Goal: Task Accomplishment & Management: Manage account settings

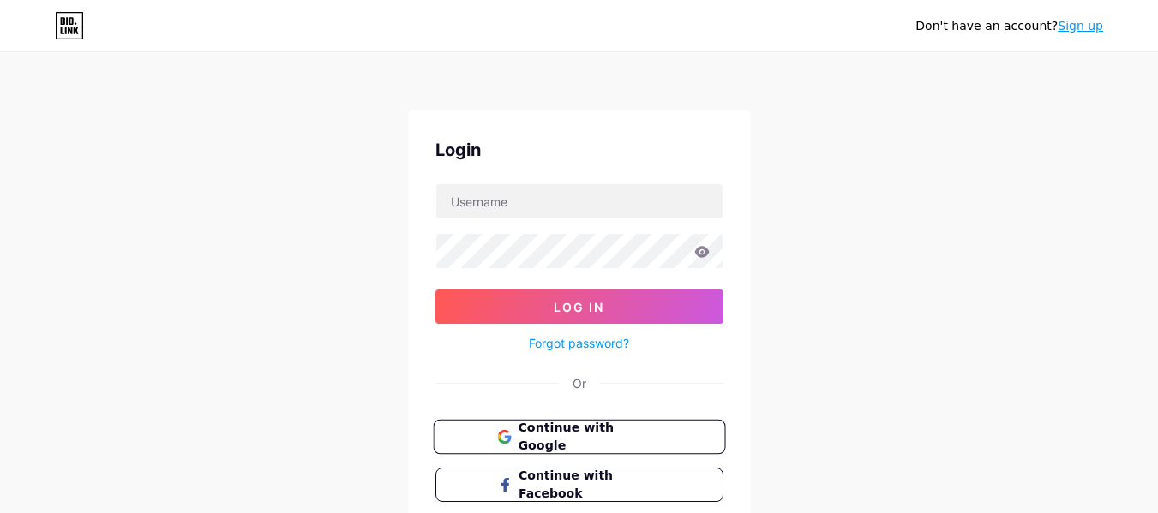
click at [668, 438] on button "Continue with Google" at bounding box center [579, 437] width 292 height 35
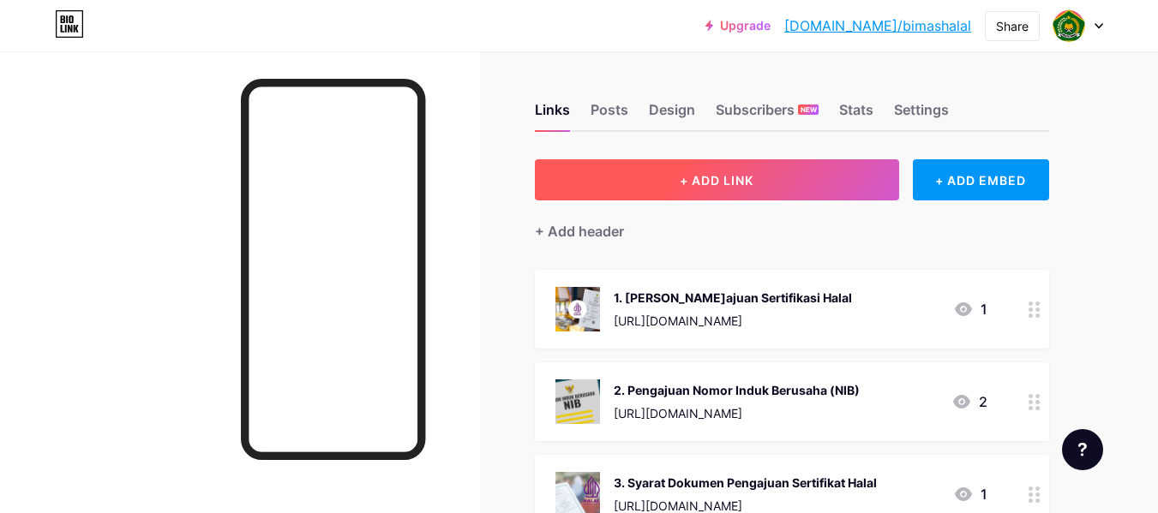
click at [819, 179] on button "+ ADD LINK" at bounding box center [717, 179] width 364 height 41
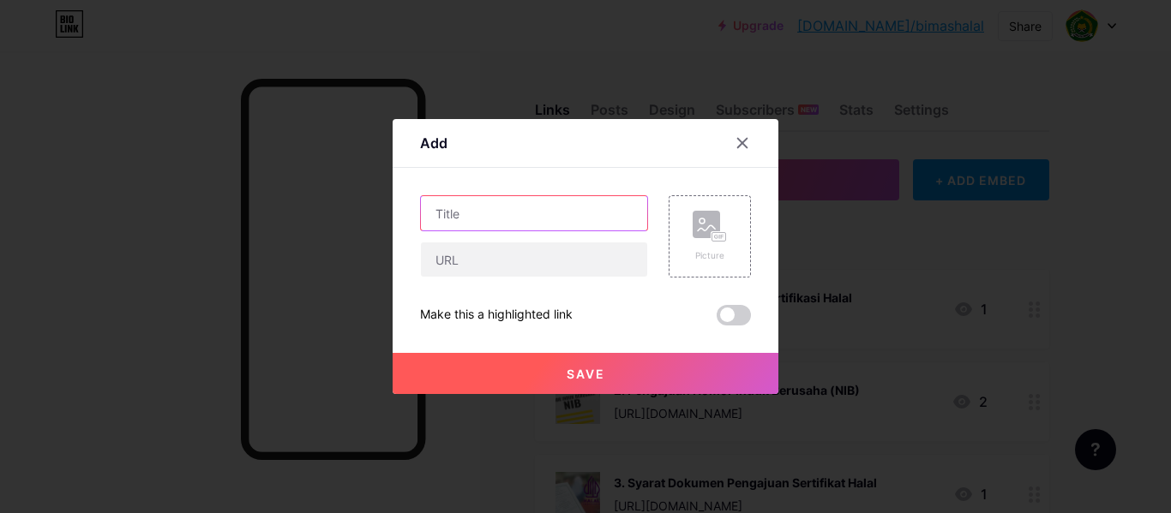
click at [455, 222] on input "text" at bounding box center [534, 213] width 226 height 34
type input "Call Center BPJPH"
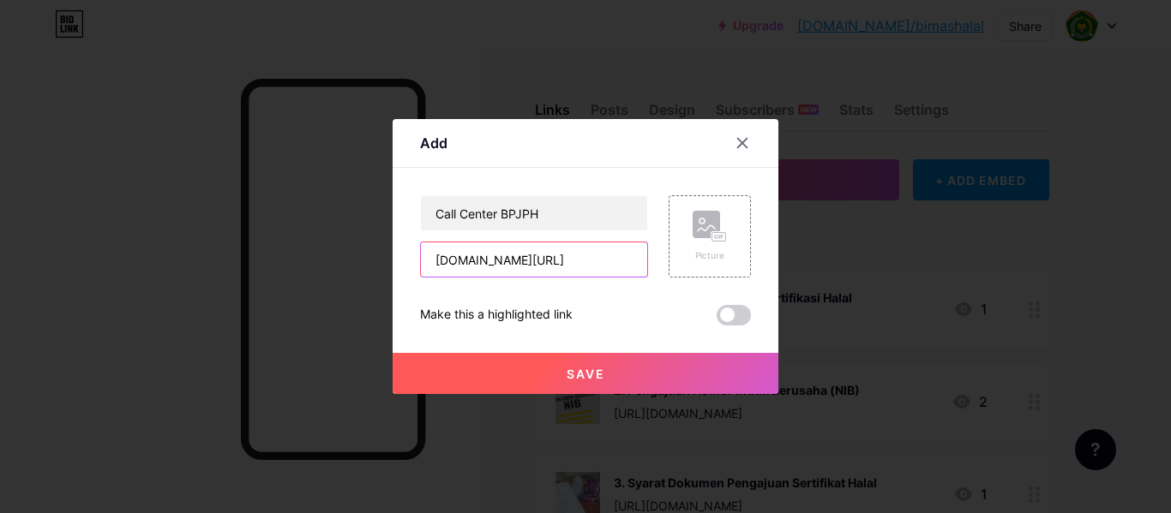
type input "wa.me/628111421142"
click at [567, 369] on span "Save" at bounding box center [586, 374] width 39 height 15
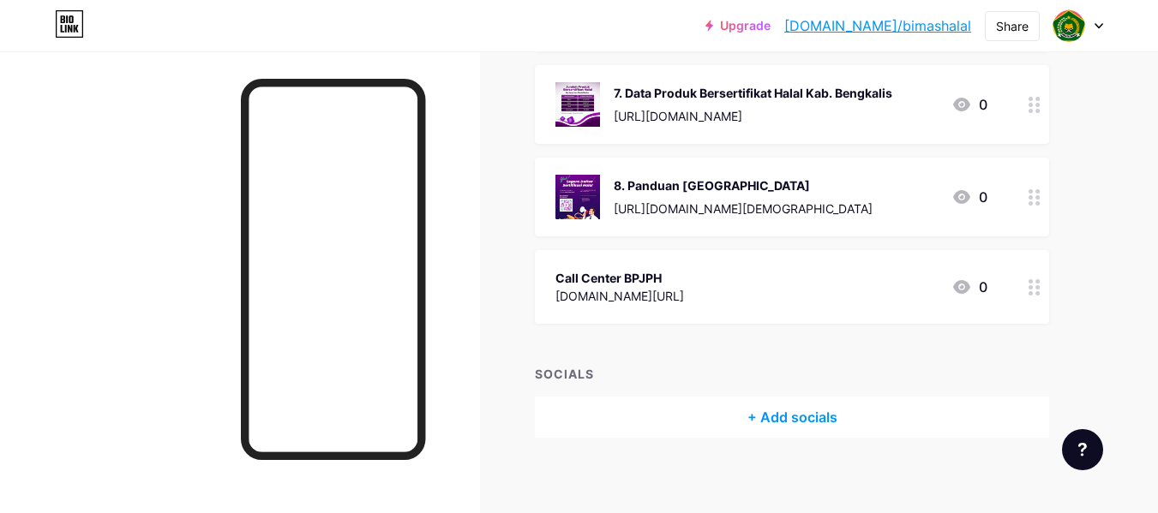
scroll to position [770, 0]
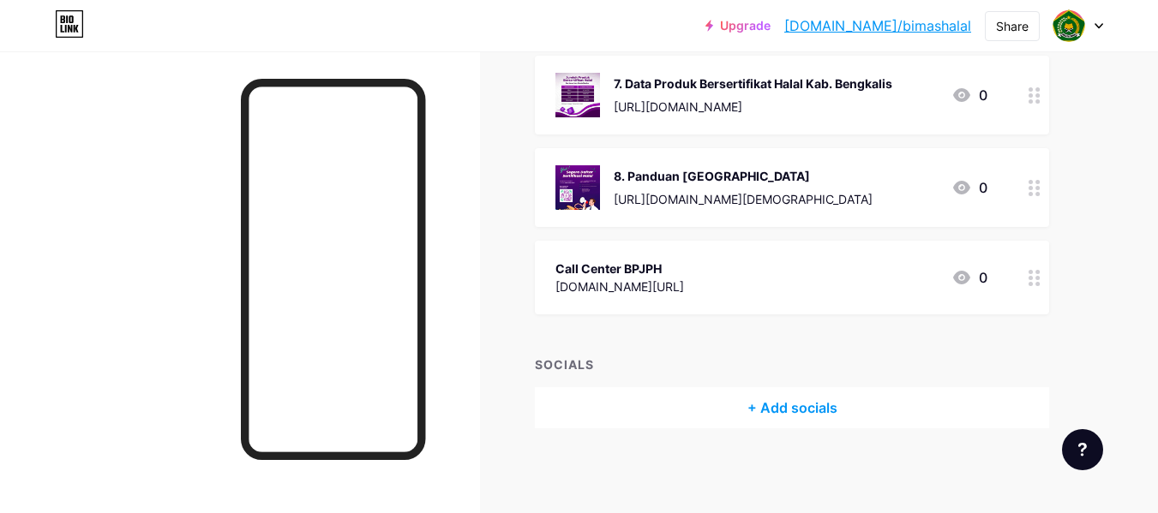
click at [723, 281] on div "Call Center BPJPH wa.me/628111421142 0" at bounding box center [771, 277] width 432 height 39
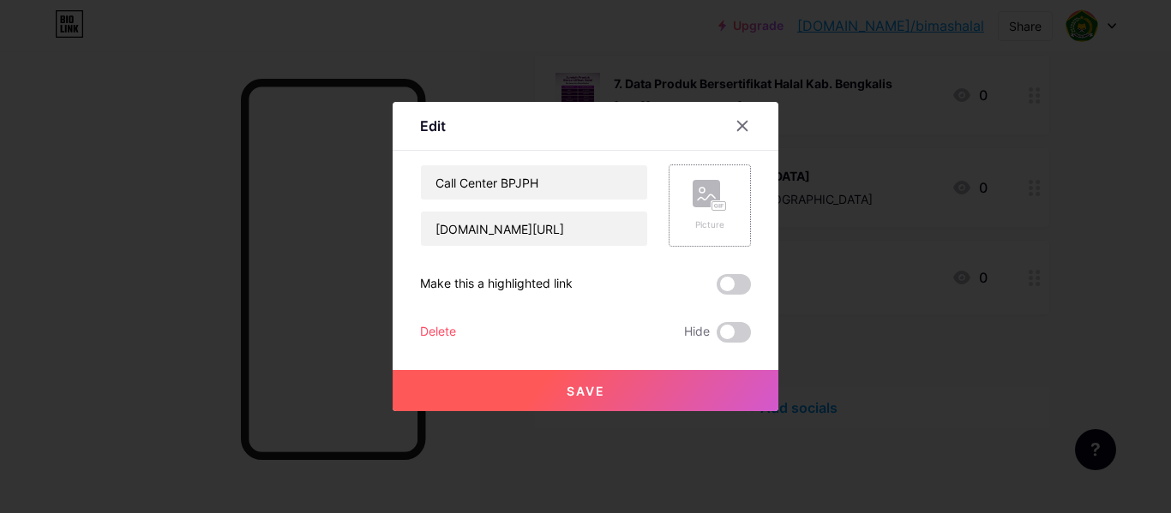
click at [711, 200] on rect at bounding box center [706, 193] width 27 height 27
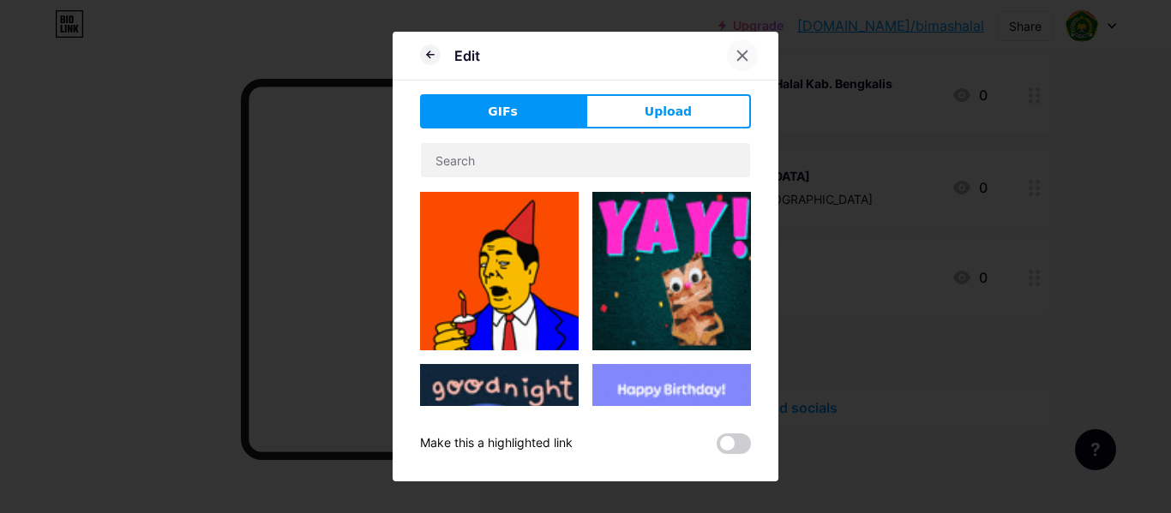
click at [735, 52] on icon at bounding box center [742, 56] width 14 height 14
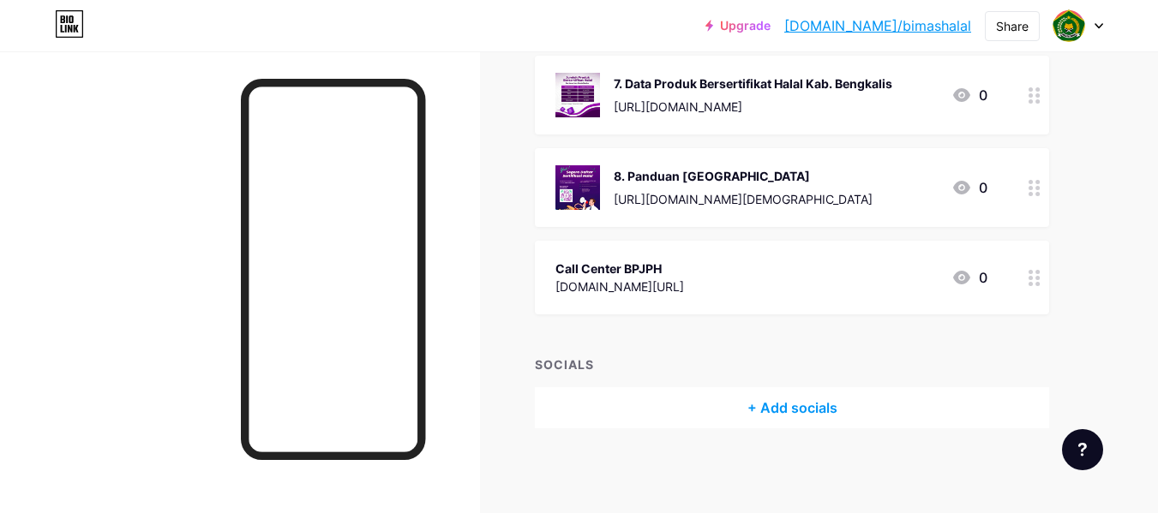
click at [1029, 272] on icon at bounding box center [1035, 278] width 12 height 16
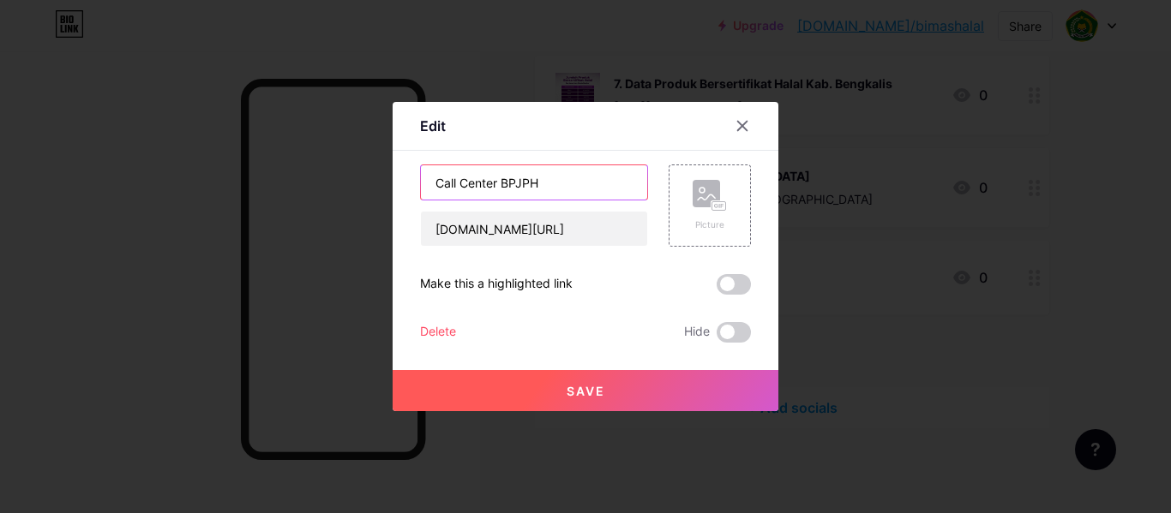
click at [427, 183] on input "Call Center BPJPH" at bounding box center [534, 182] width 226 height 34
type input "9. Call Center BPJPH"
click at [567, 381] on button "Save" at bounding box center [586, 390] width 386 height 41
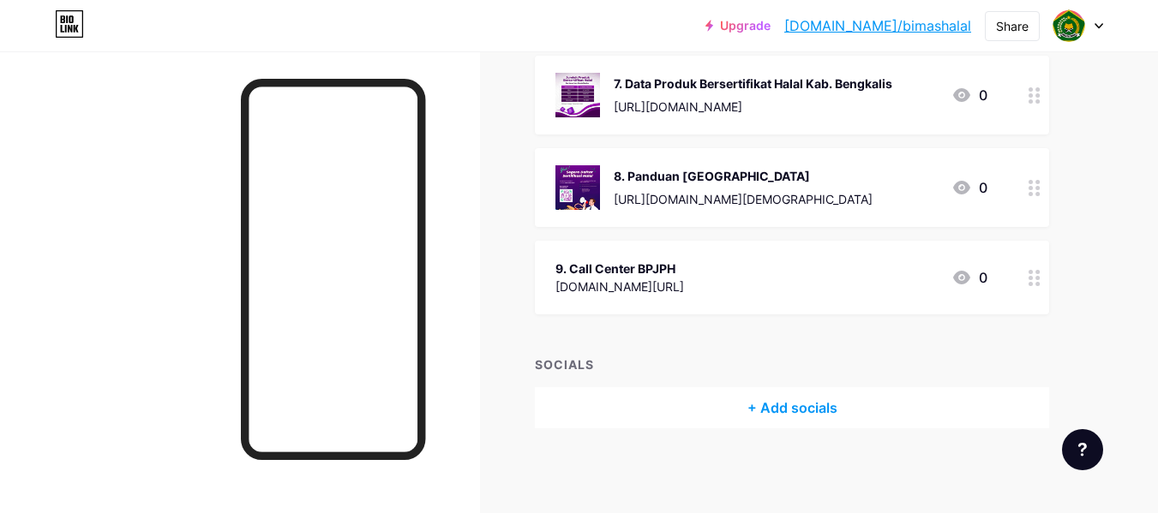
click at [1035, 273] on icon at bounding box center [1035, 278] width 12 height 16
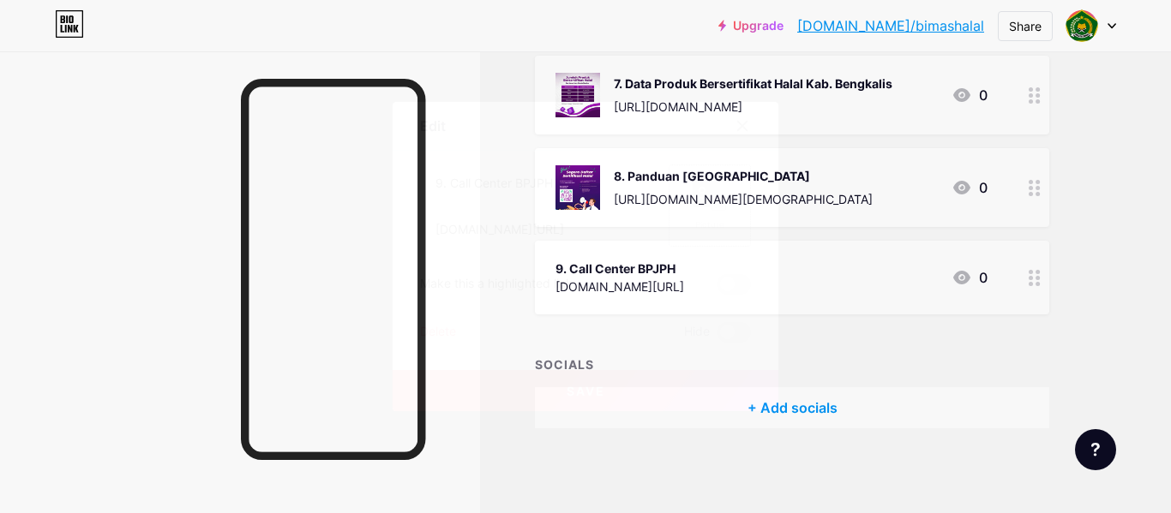
click at [713, 223] on div "Picture" at bounding box center [710, 225] width 34 height 13
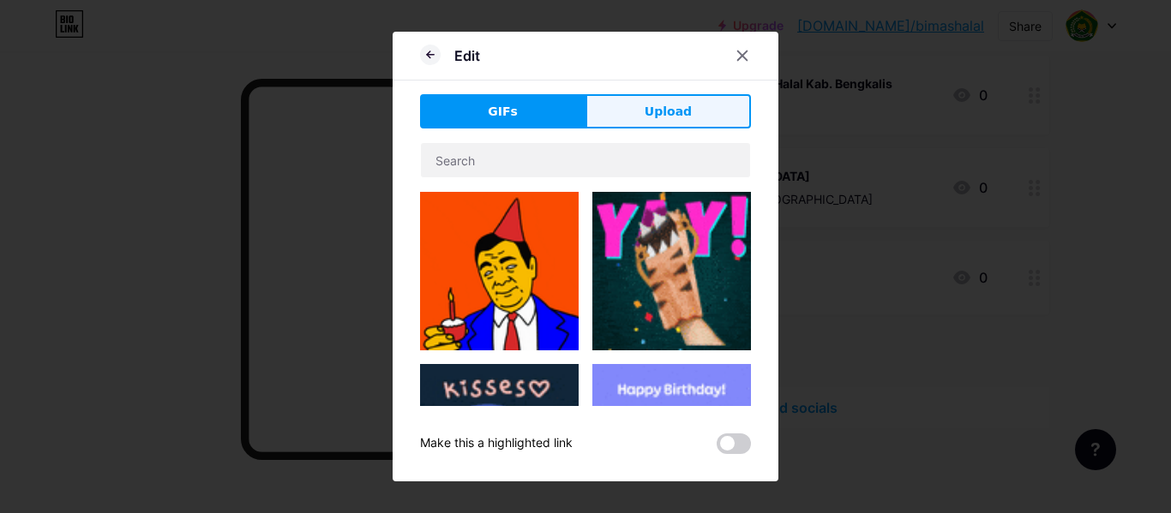
click at [684, 115] on button "Upload" at bounding box center [667, 111] width 165 height 34
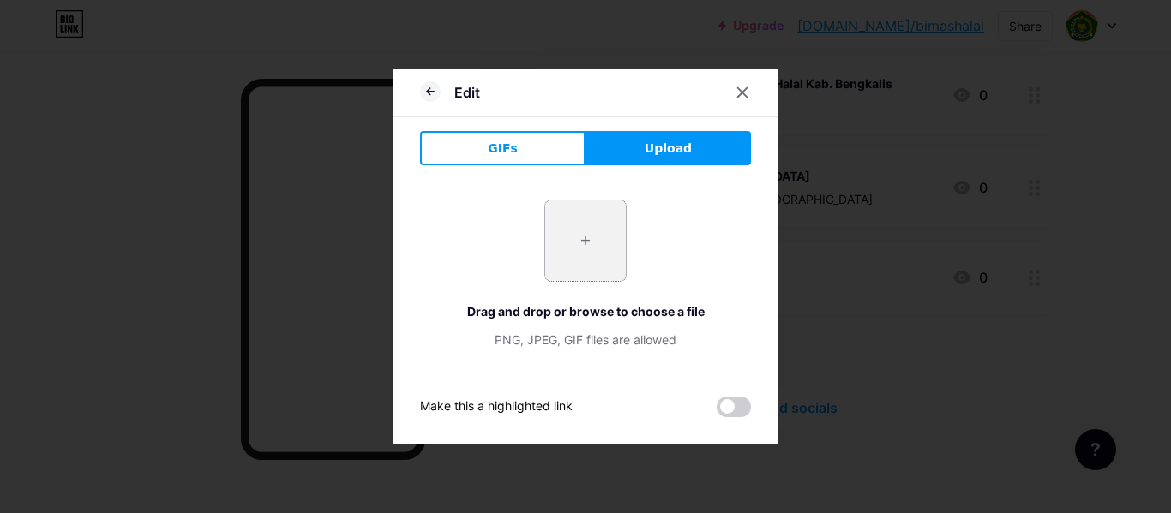
click at [601, 231] on input "file" at bounding box center [585, 241] width 81 height 81
click at [591, 261] on input "file" at bounding box center [585, 241] width 81 height 81
type input "C:\fakepath\whatsapp_3536445.png"
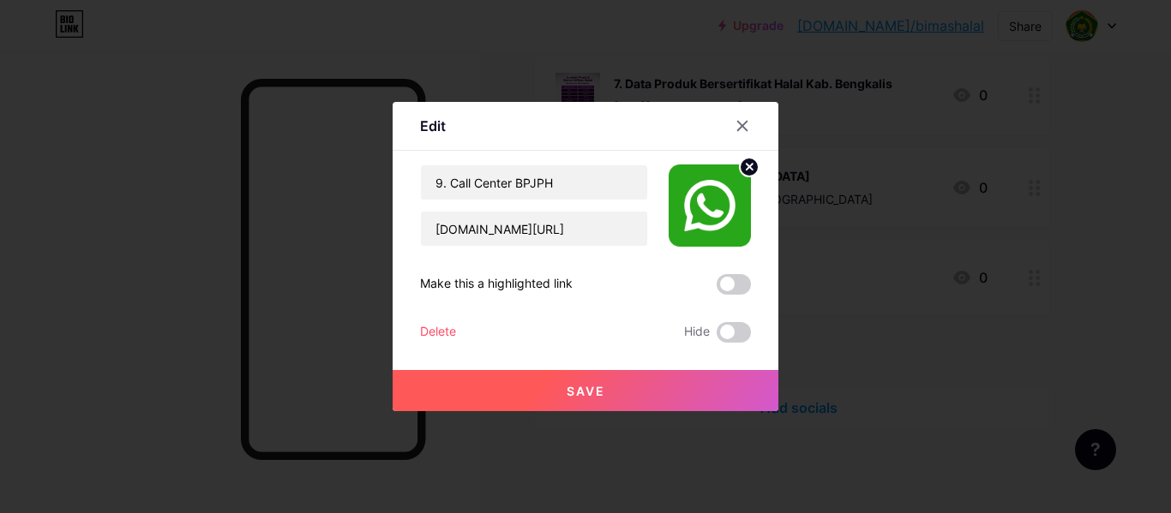
click at [659, 393] on button "Save" at bounding box center [586, 390] width 386 height 41
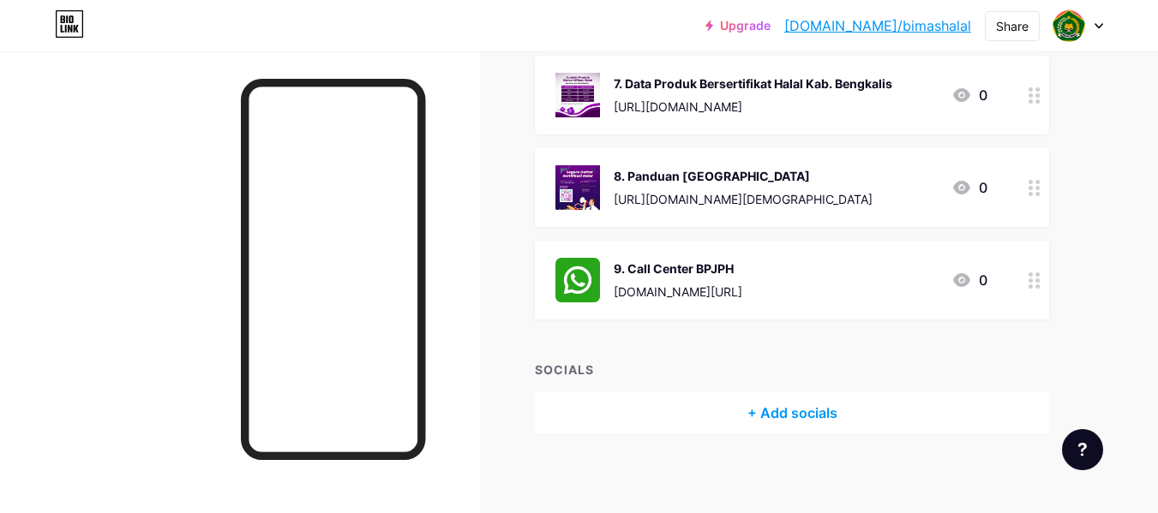
click at [818, 409] on div "+ Add socials" at bounding box center [792, 413] width 514 height 41
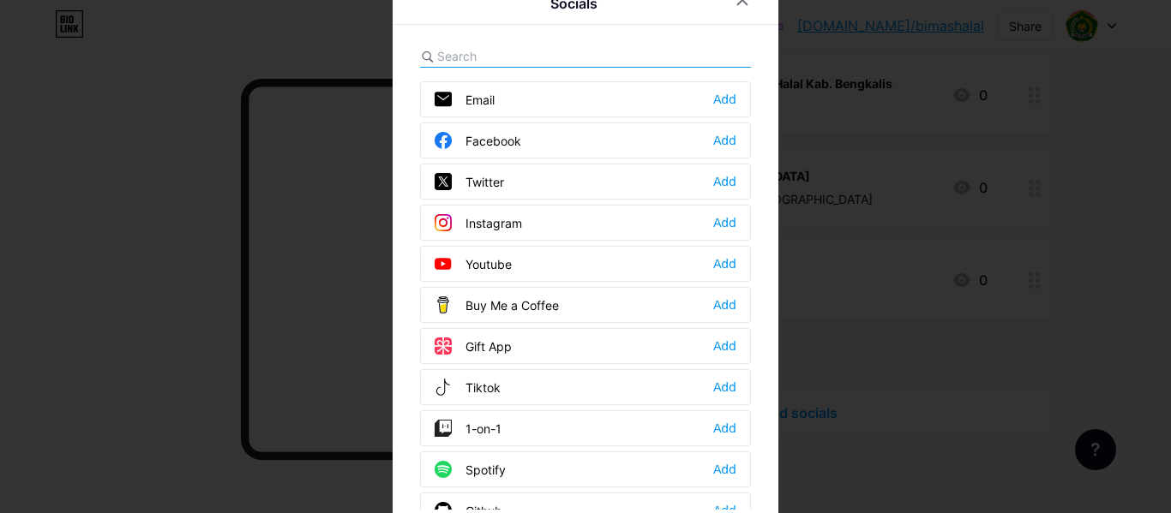
click at [1089, 150] on div at bounding box center [585, 256] width 1171 height 513
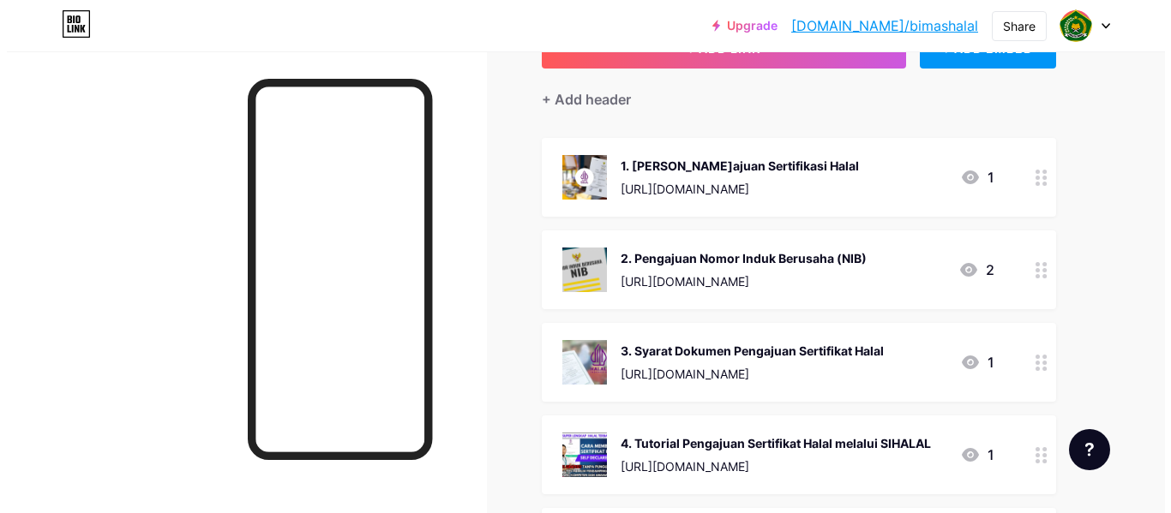
scroll to position [100, 0]
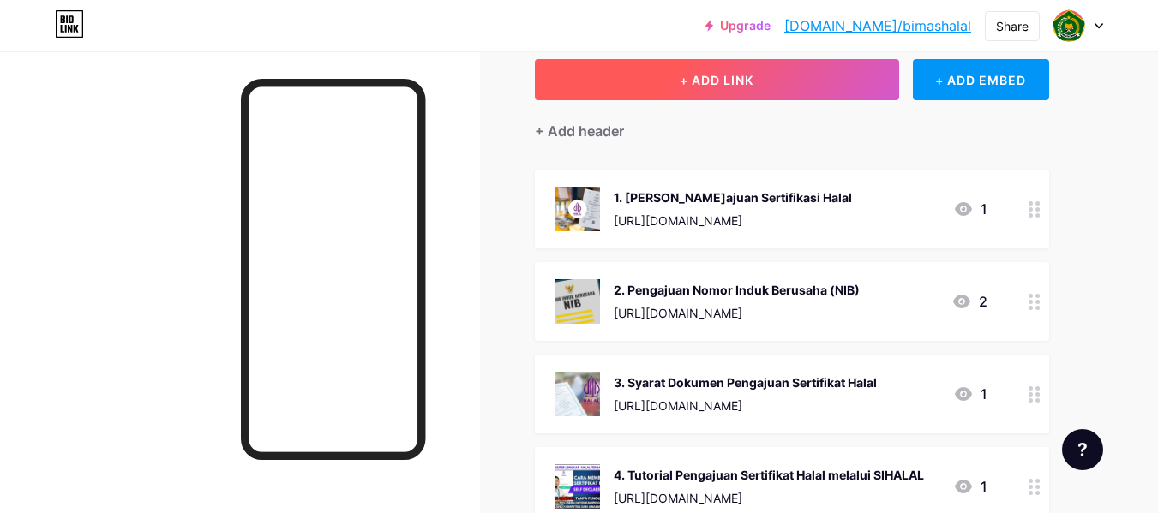
click at [829, 87] on button "+ ADD LINK" at bounding box center [717, 79] width 364 height 41
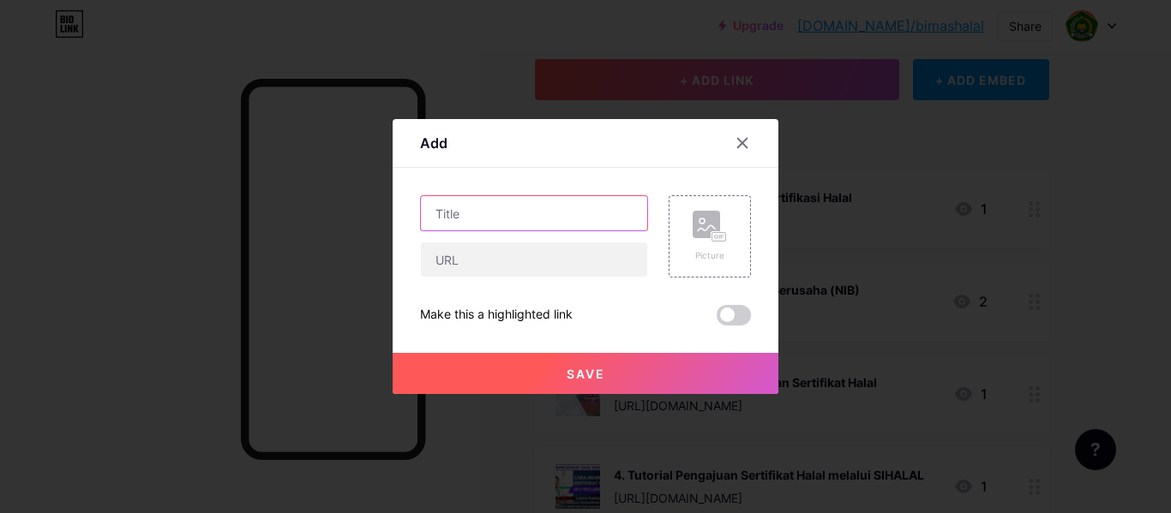
click at [541, 216] on input "text" at bounding box center [534, 213] width 226 height 34
type input "Contact Person Kemenag Bengkalis"
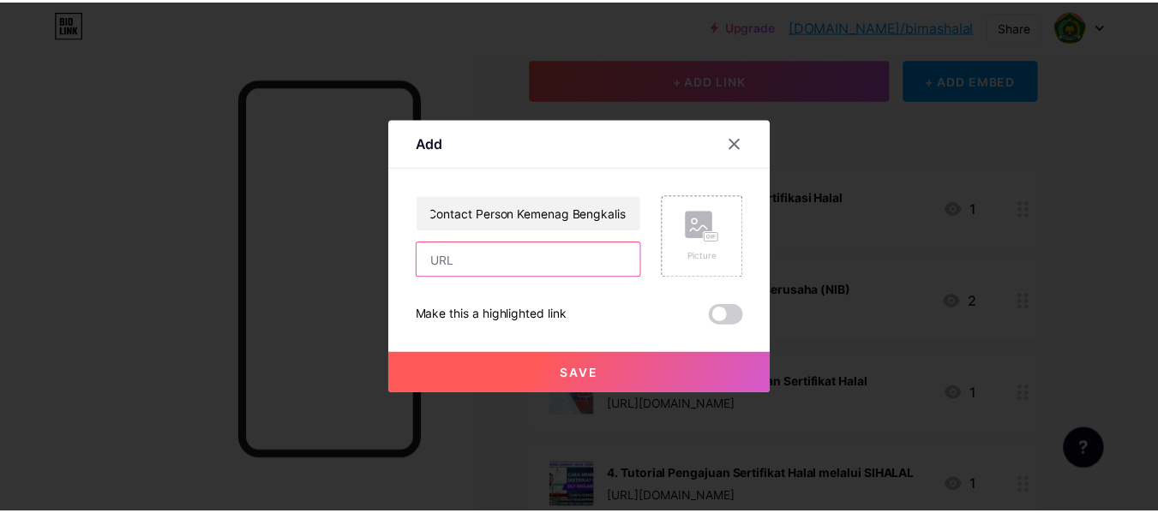
scroll to position [0, 0]
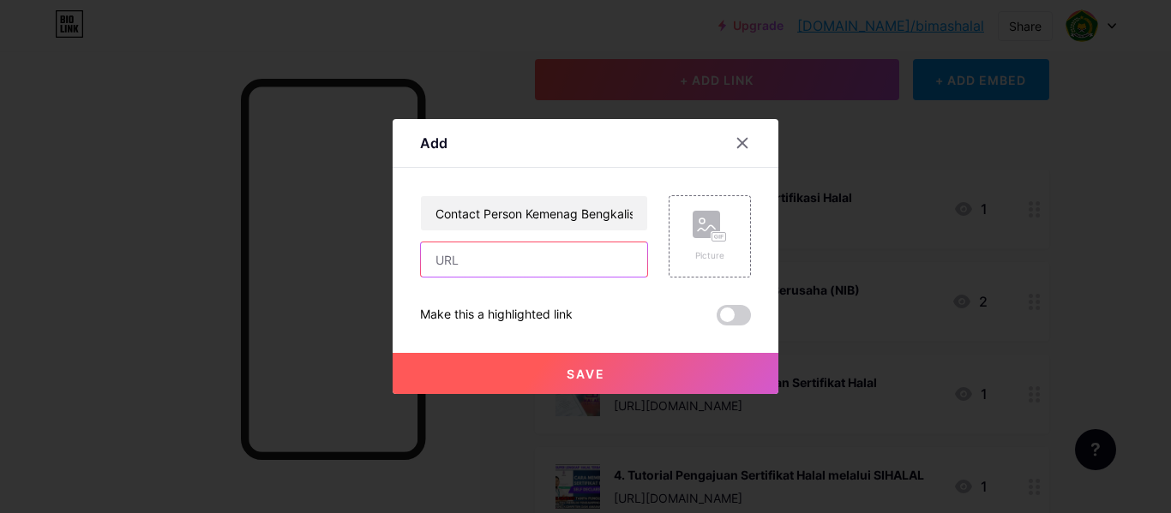
click at [541, 268] on input "text" at bounding box center [534, 260] width 226 height 34
type input "wa.me/6285158987477"
click at [693, 244] on div "Picture" at bounding box center [710, 236] width 34 height 51
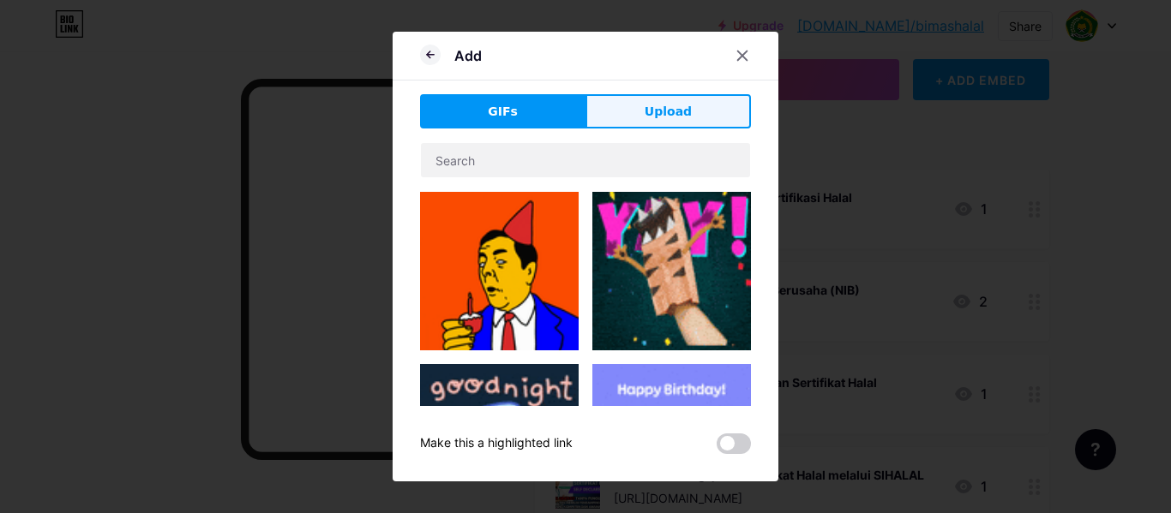
click at [657, 111] on span "Upload" at bounding box center [668, 112] width 47 height 18
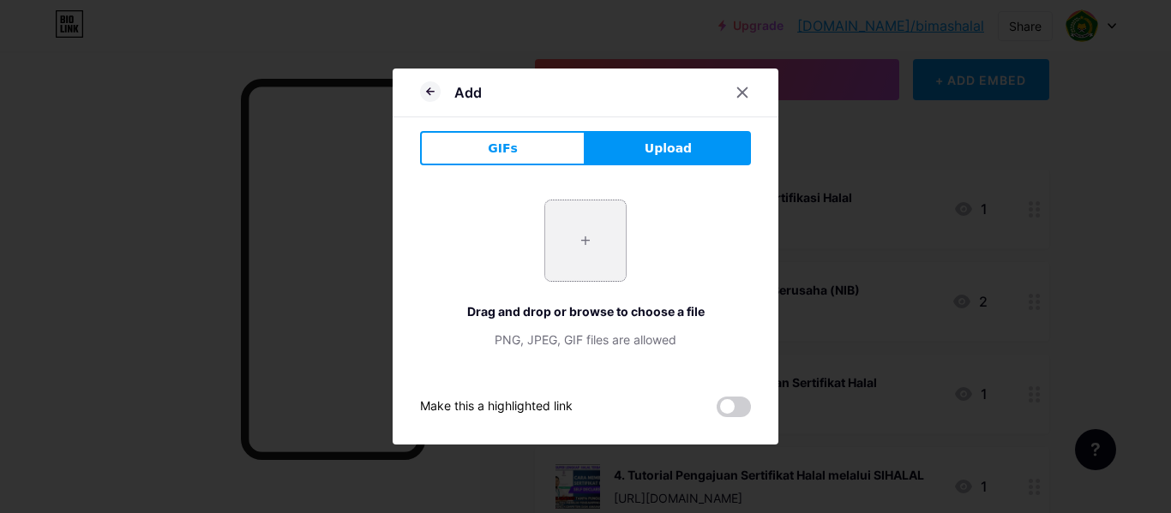
click at [576, 242] on input "file" at bounding box center [585, 241] width 81 height 81
type input "C:\fakepath\whatsapp_3536445.png"
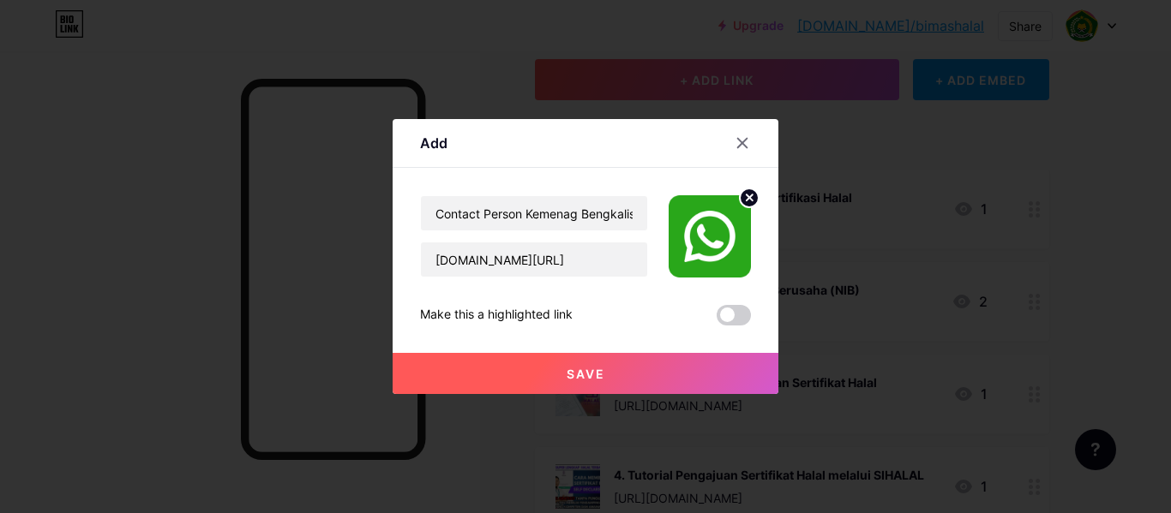
click at [656, 369] on button "Save" at bounding box center [586, 373] width 386 height 41
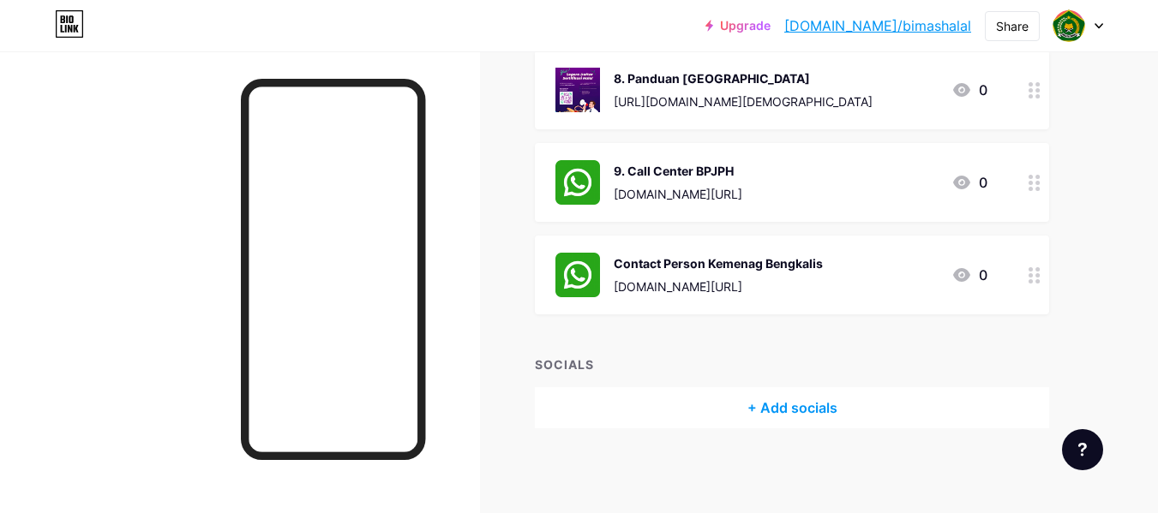
scroll to position [832, 0]
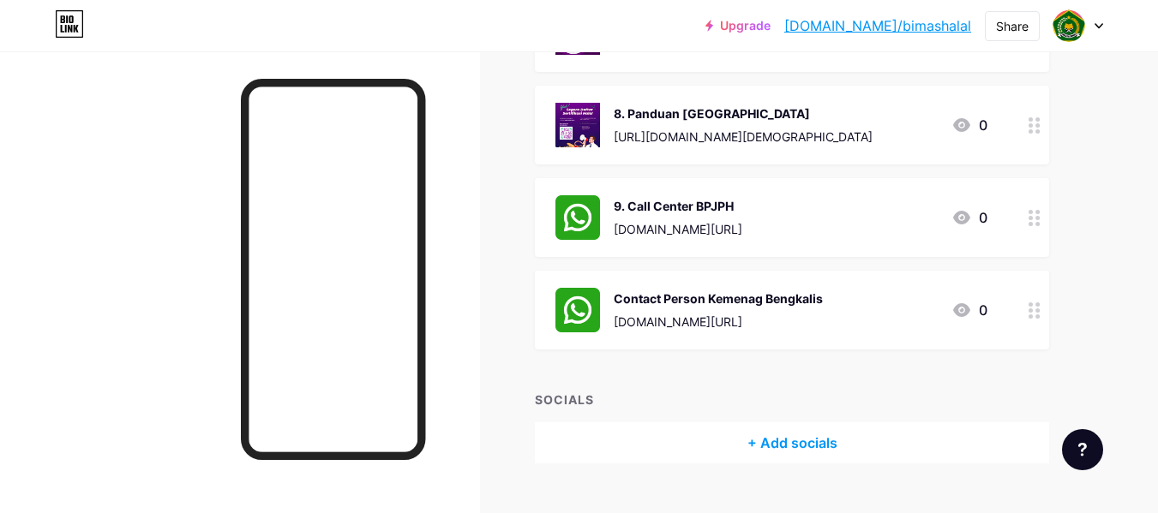
click at [1035, 309] on icon at bounding box center [1035, 311] width 12 height 16
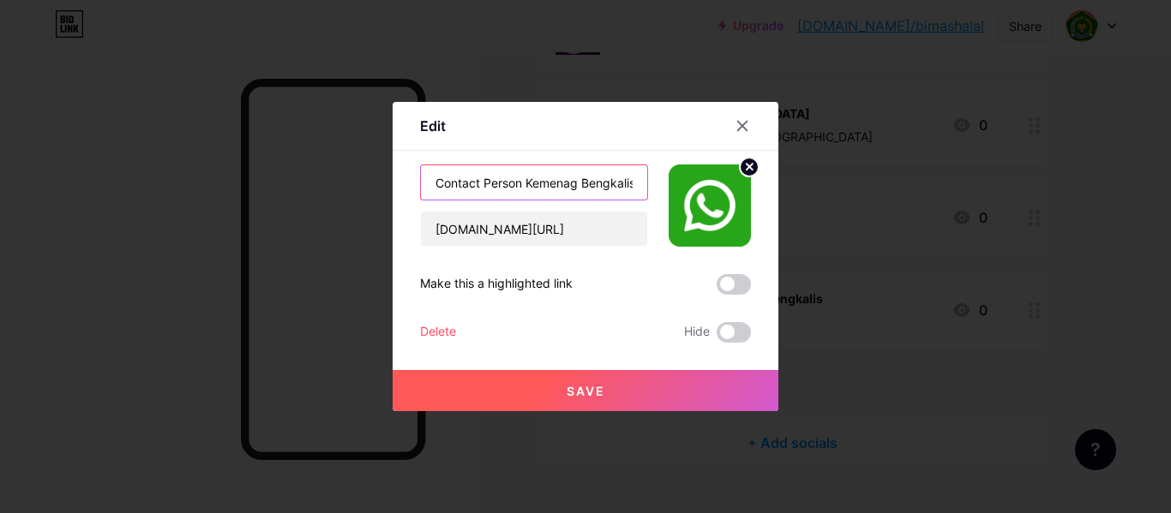
click at [426, 186] on input "Contact Person Kemenag Bengkalis" at bounding box center [534, 182] width 226 height 34
type input "10. Contact Person Kemenag Bengkalis"
click at [570, 388] on span "Save" at bounding box center [586, 391] width 39 height 15
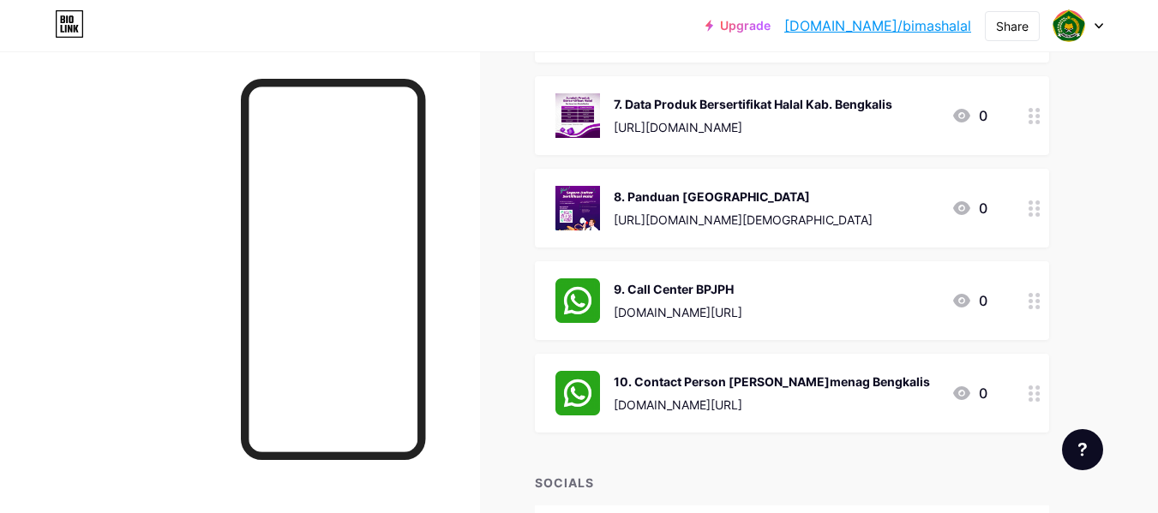
scroll to position [754, 0]
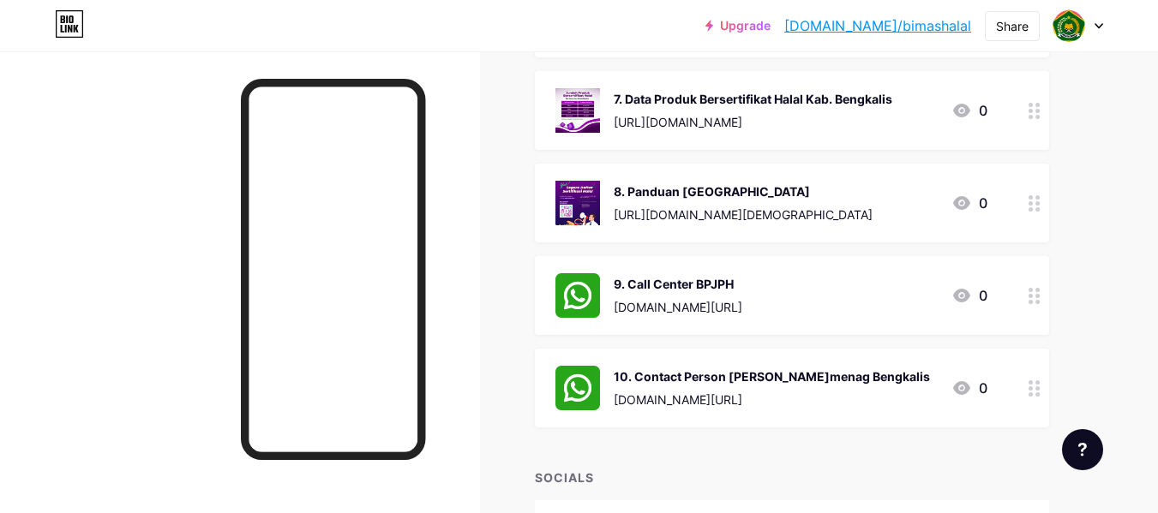
click at [808, 208] on div "https://cmsbl.halal.go.id/uploads/Panduan_SIHALAL_598a40644f.pdf" at bounding box center [743, 215] width 259 height 18
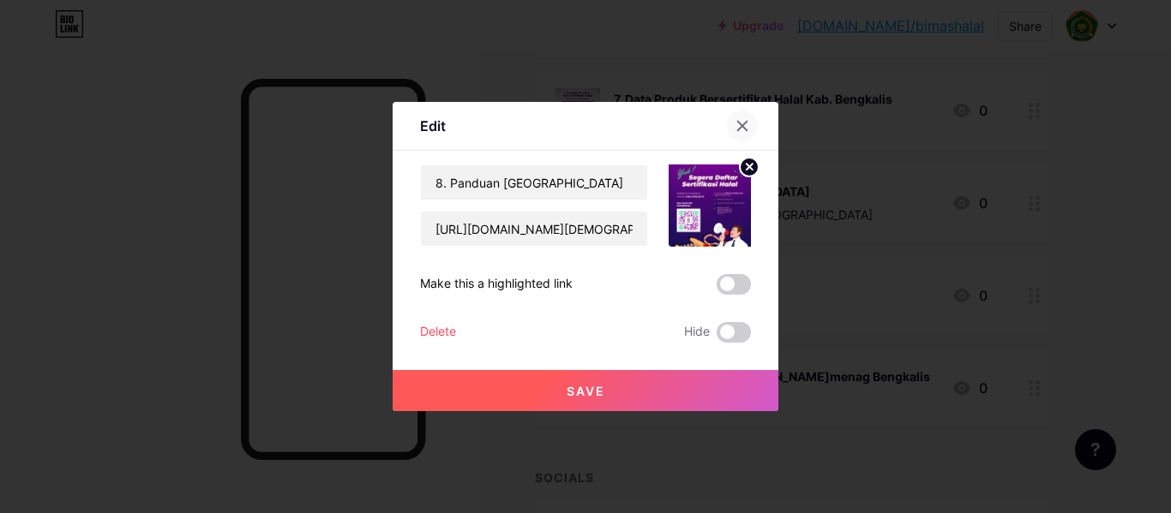
click at [741, 122] on icon at bounding box center [742, 126] width 9 height 9
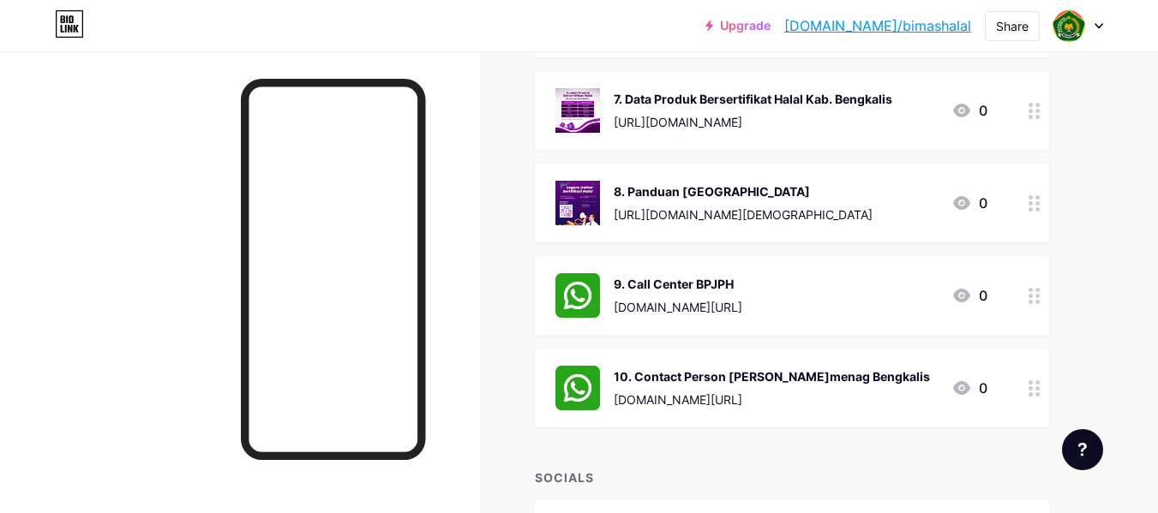
drag, startPoint x: 724, startPoint y: 121, endPoint x: 716, endPoint y: 243, distance: 122.9
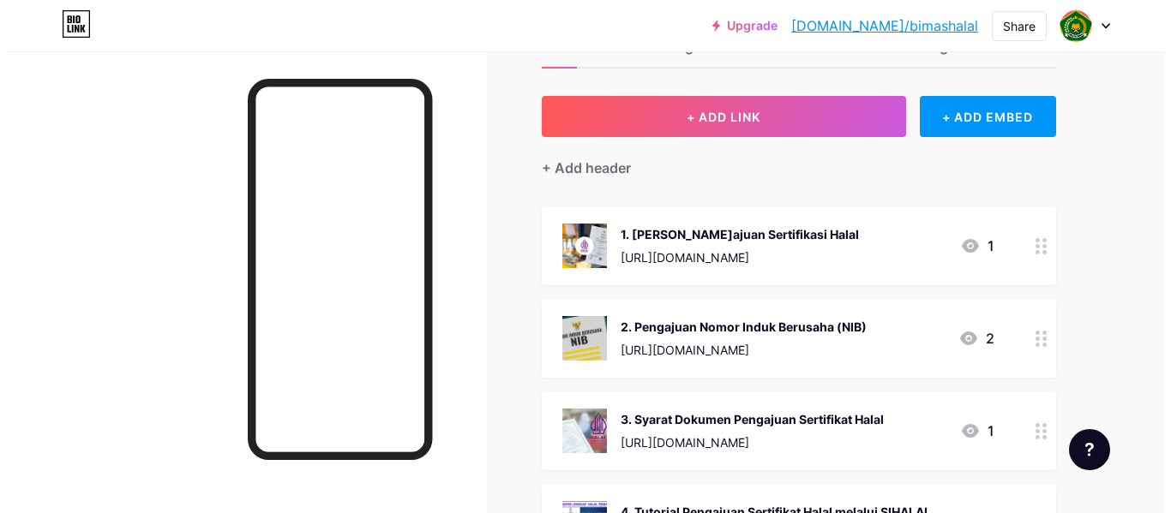
scroll to position [0, 0]
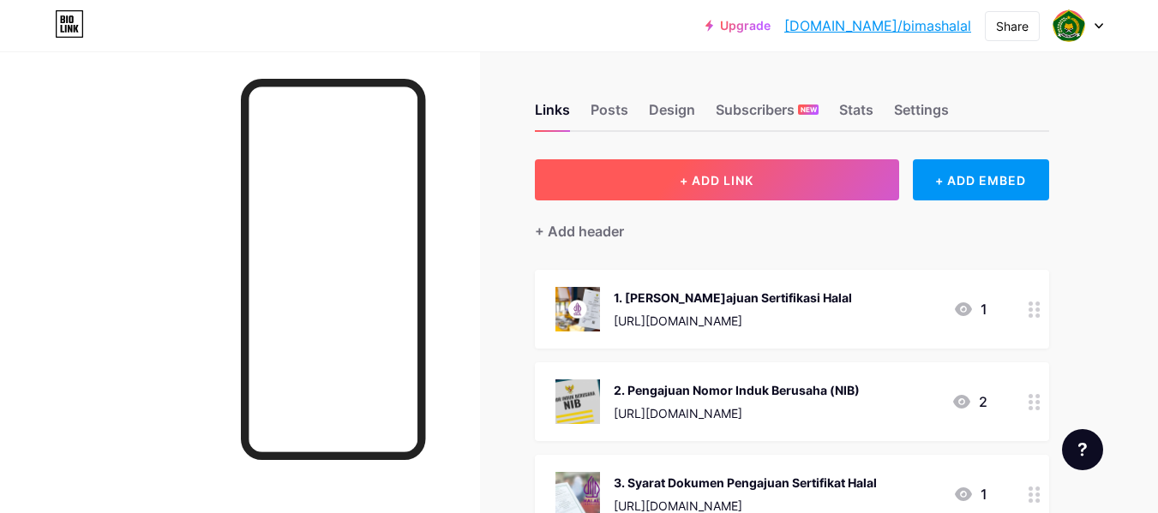
click at [843, 169] on button "+ ADD LINK" at bounding box center [717, 179] width 364 height 41
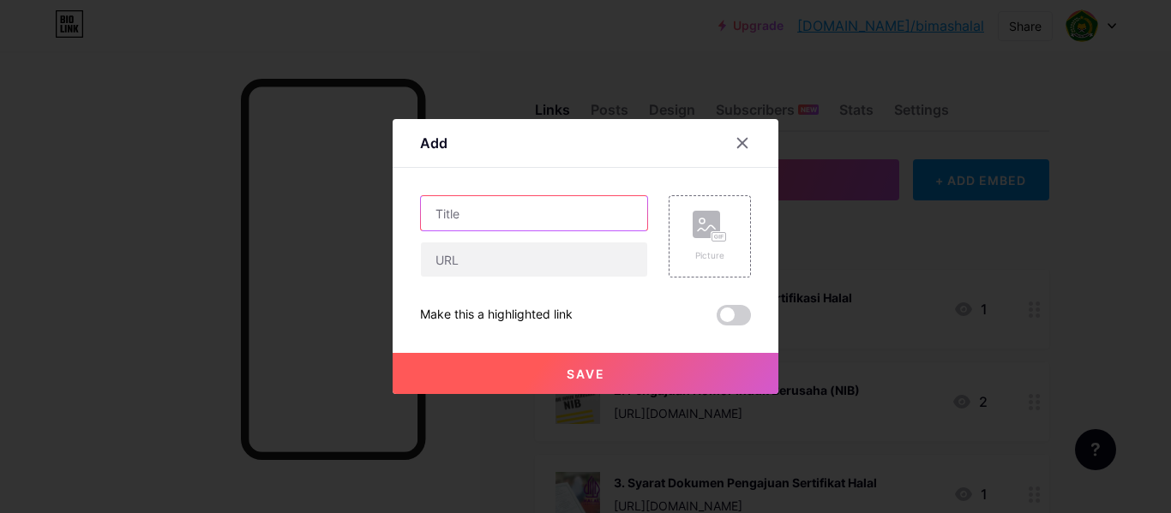
click at [531, 216] on input "text" at bounding box center [534, 213] width 226 height 34
type input "Alur Seritifikasi Halal"
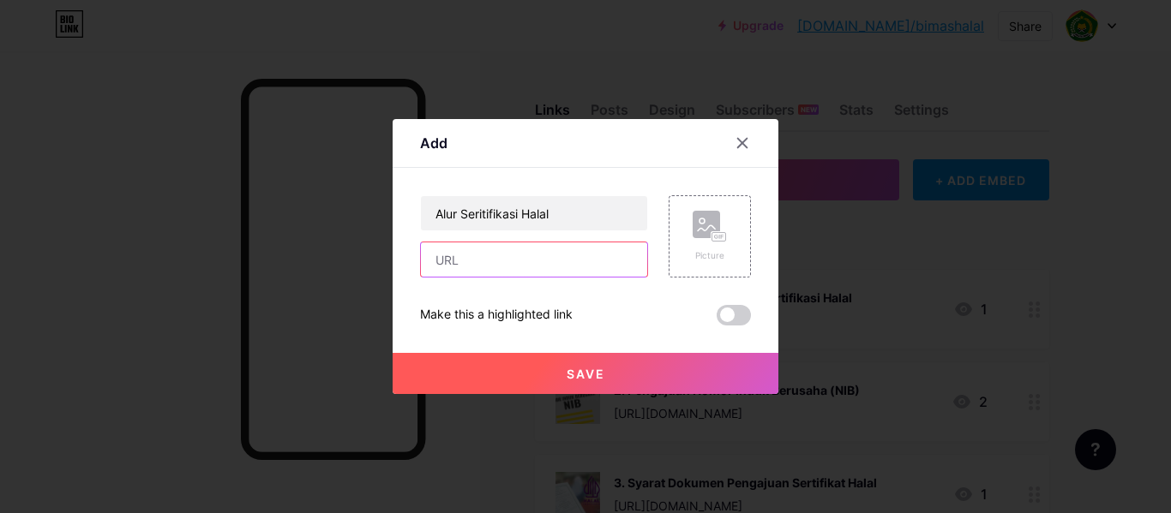
click at [522, 258] on input "text" at bounding box center [534, 260] width 226 height 34
paste input "https://drive.google.com/file/d/1ZEX9nu9iFQ0C2fBmlAqEmRd0gih915j0/view?usp=driv…"
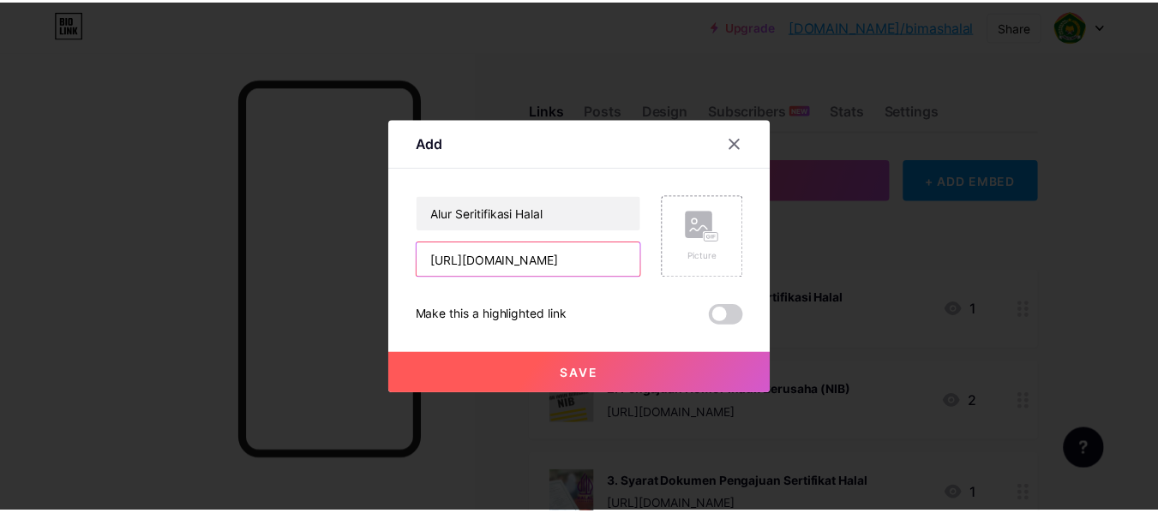
scroll to position [0, 326]
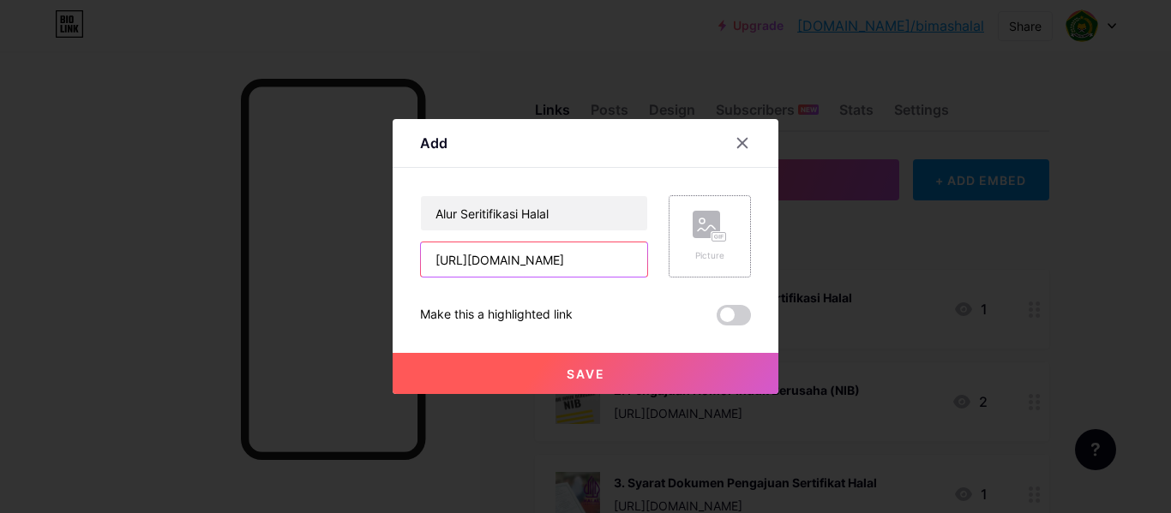
type input "https://drive.google.com/file/d/1ZEX9nu9iFQ0C2fBmlAqEmRd0gih915j0/view?usp=driv…"
click at [712, 238] on rect at bounding box center [719, 237] width 14 height 9
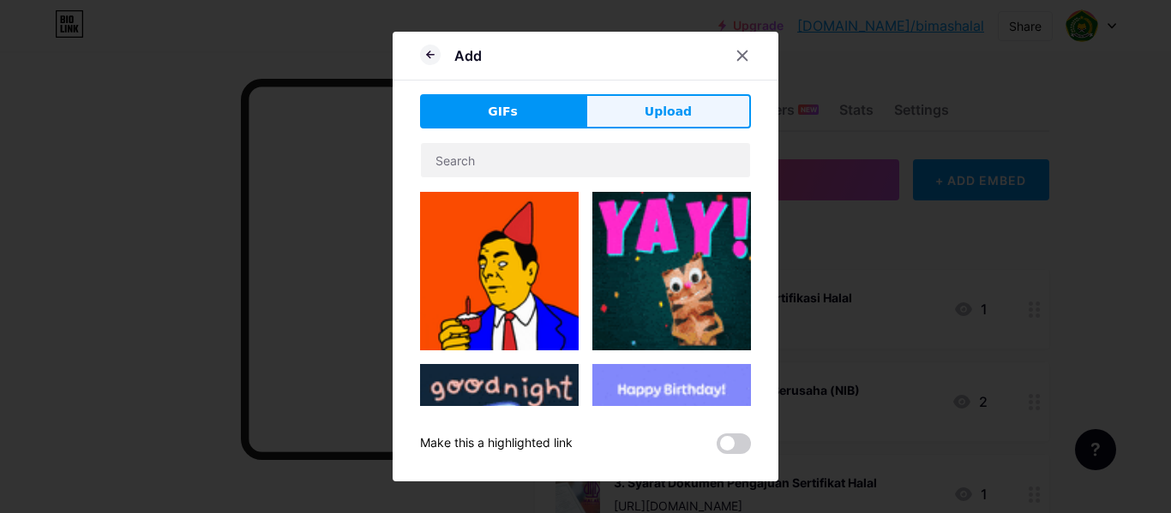
click at [673, 117] on span "Upload" at bounding box center [668, 112] width 47 height 18
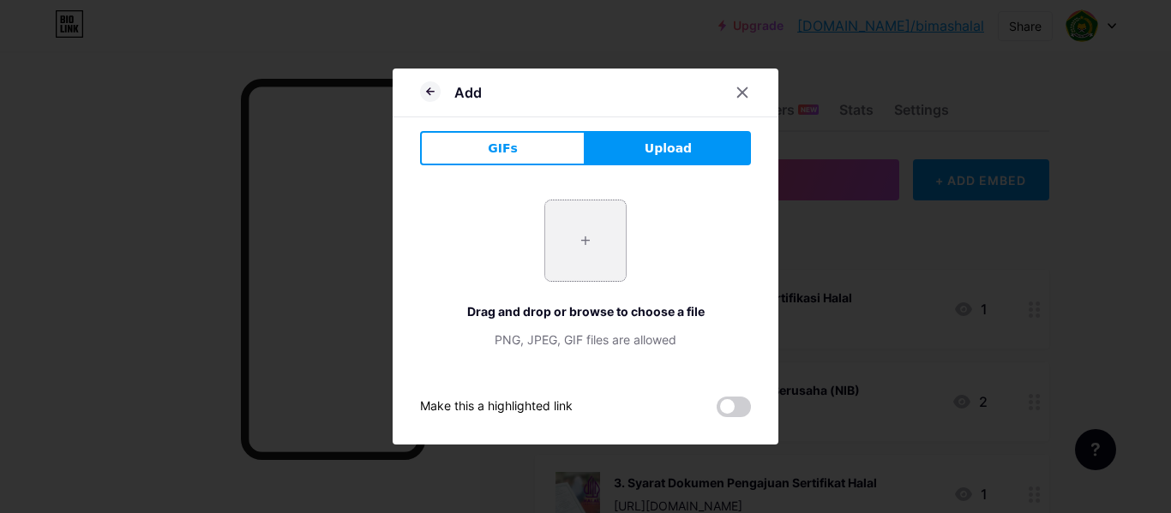
click at [591, 230] on input "file" at bounding box center [585, 241] width 81 height 81
type input "C:\fakepath\alur sertif regular.jpg"
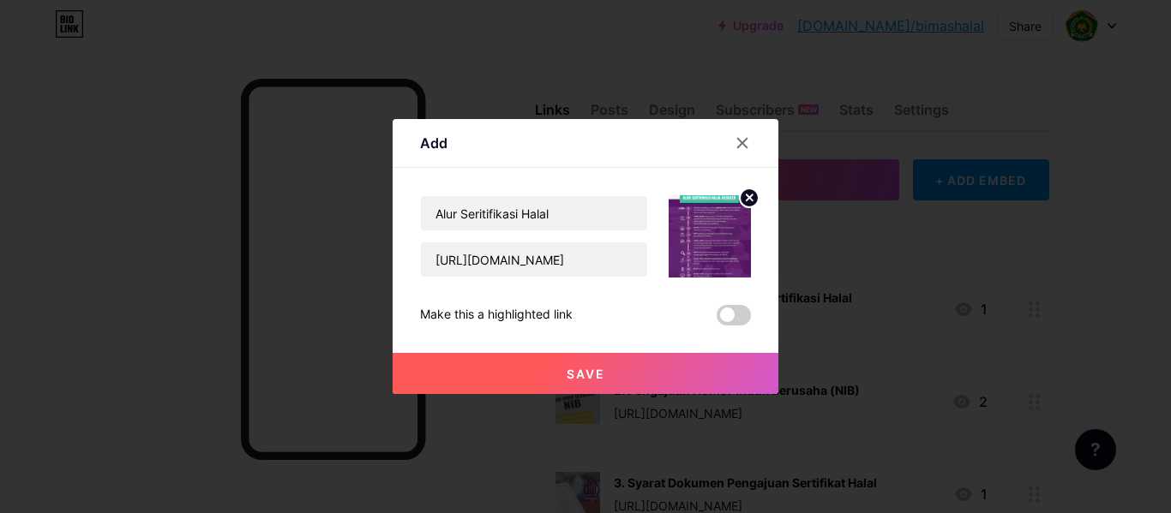
click at [620, 361] on button "Save" at bounding box center [586, 373] width 386 height 41
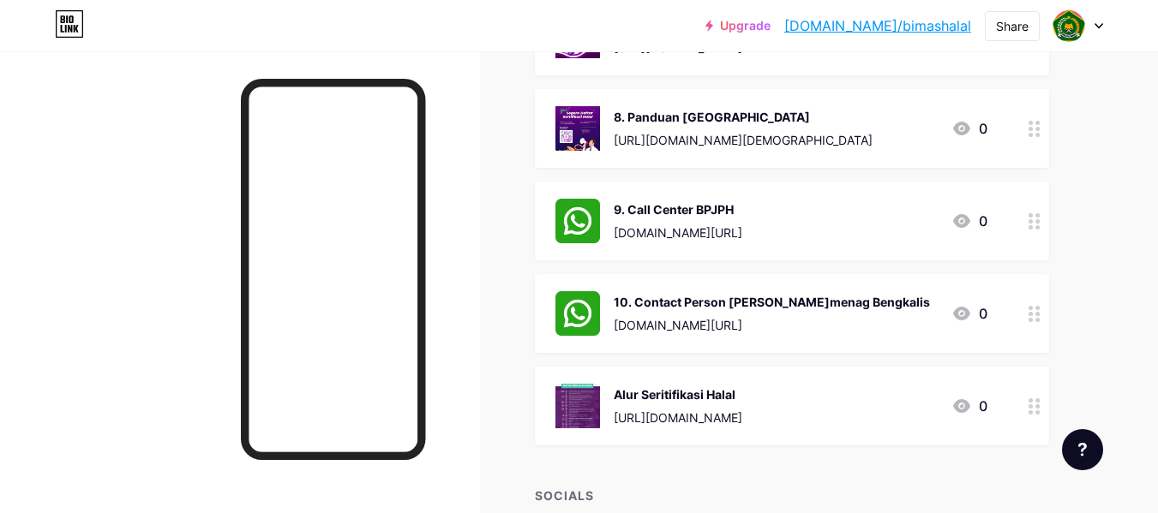
scroll to position [840, 0]
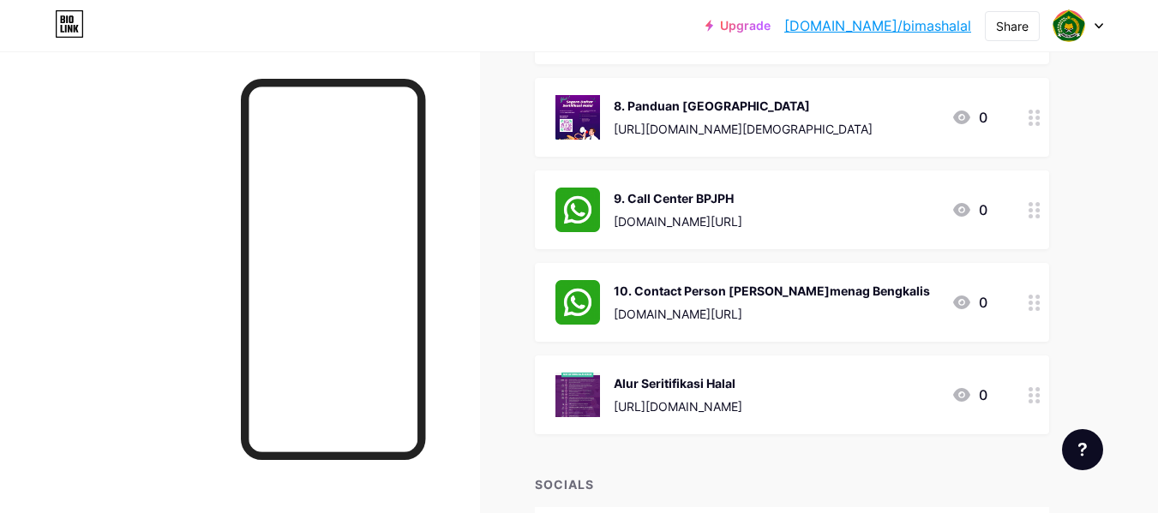
drag, startPoint x: 773, startPoint y: 392, endPoint x: 755, endPoint y: 179, distance: 213.3
click at [1031, 397] on icon at bounding box center [1035, 395] width 12 height 16
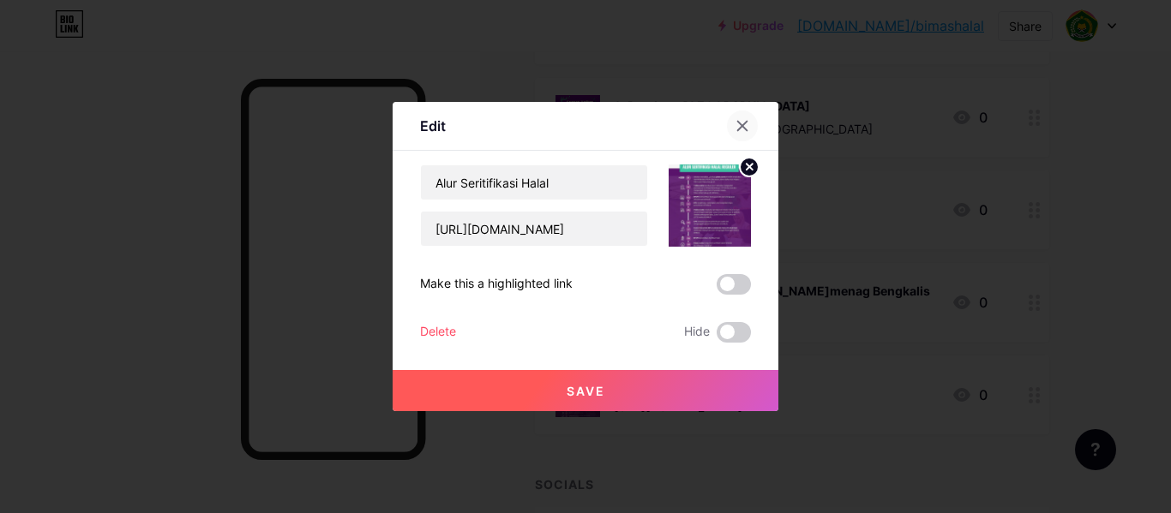
click at [739, 125] on icon at bounding box center [742, 126] width 14 height 14
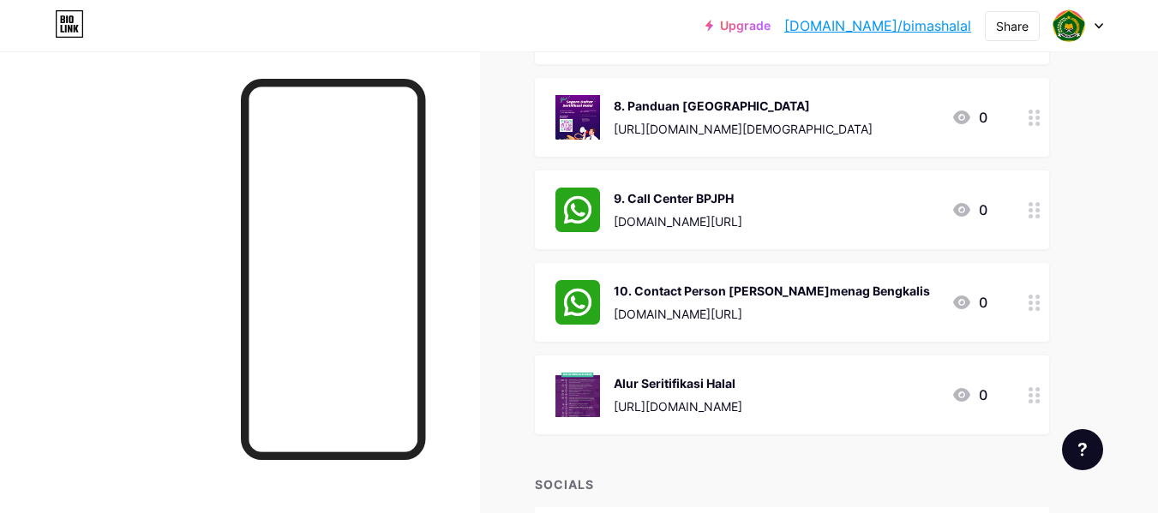
click at [1033, 401] on icon at bounding box center [1035, 395] width 12 height 16
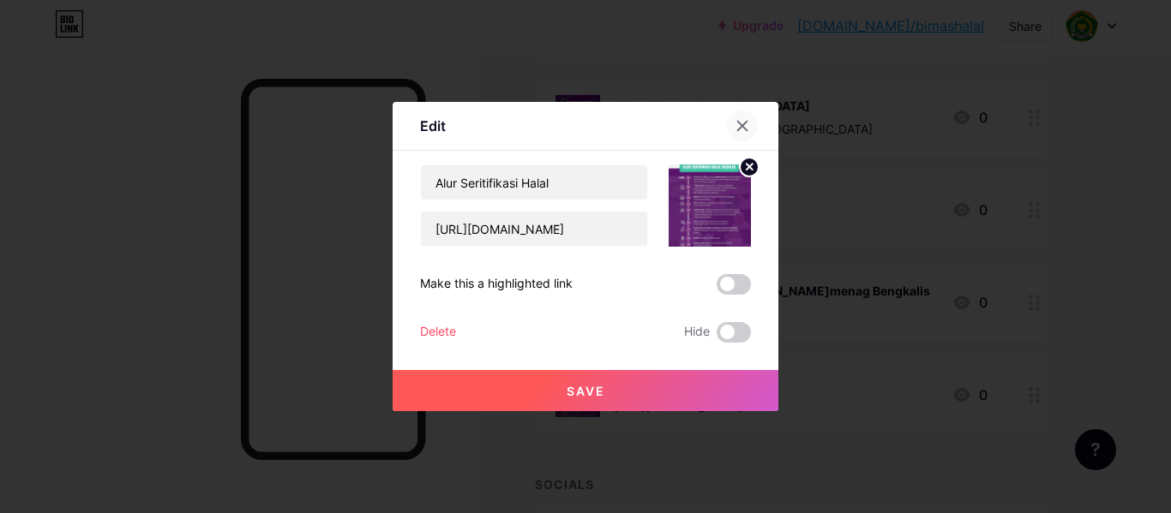
click at [740, 129] on icon at bounding box center [742, 126] width 14 height 14
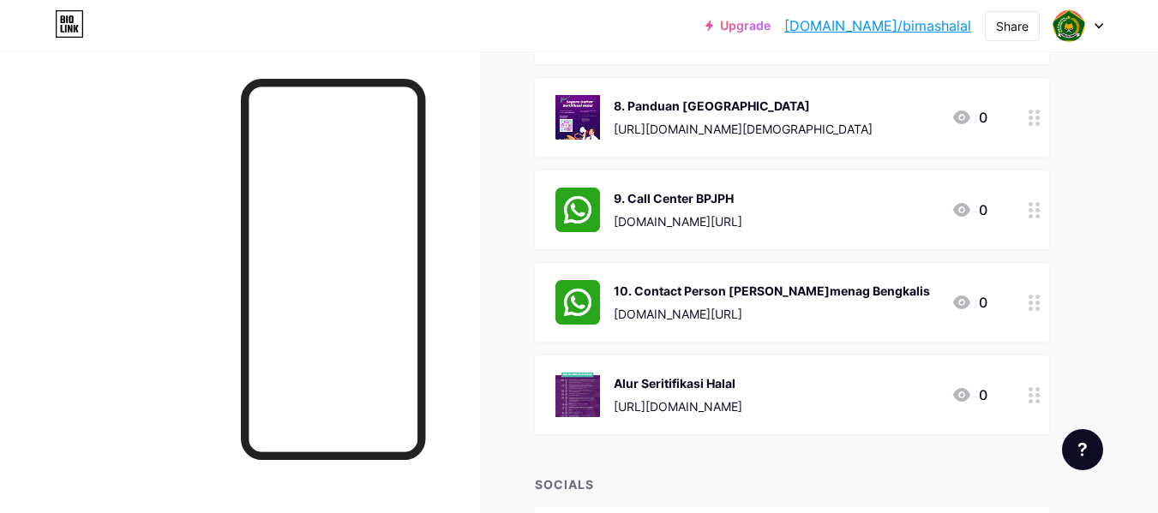
click at [1036, 400] on circle at bounding box center [1037, 401] width 4 height 4
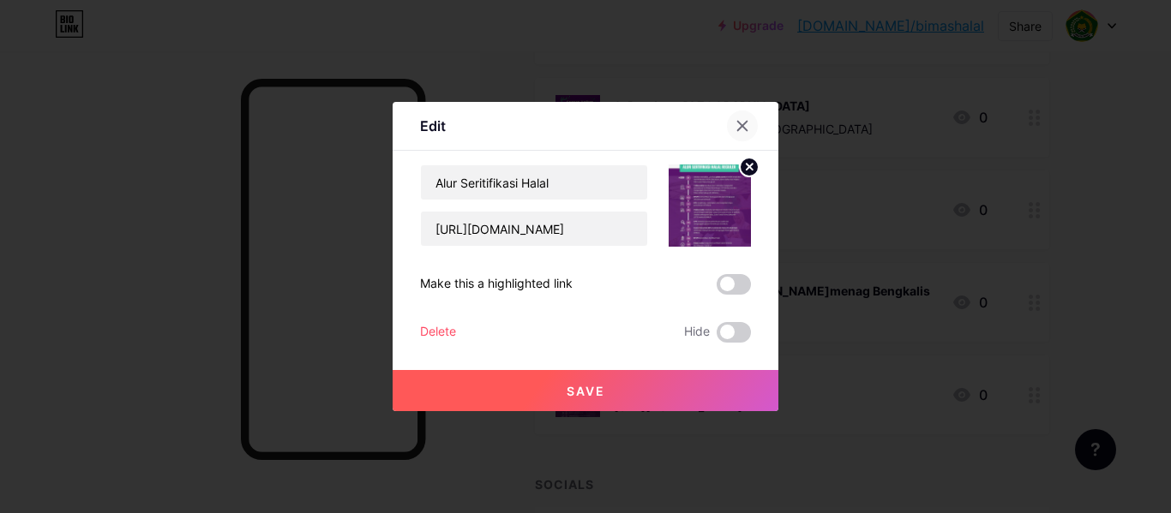
click at [744, 123] on div at bounding box center [742, 126] width 31 height 31
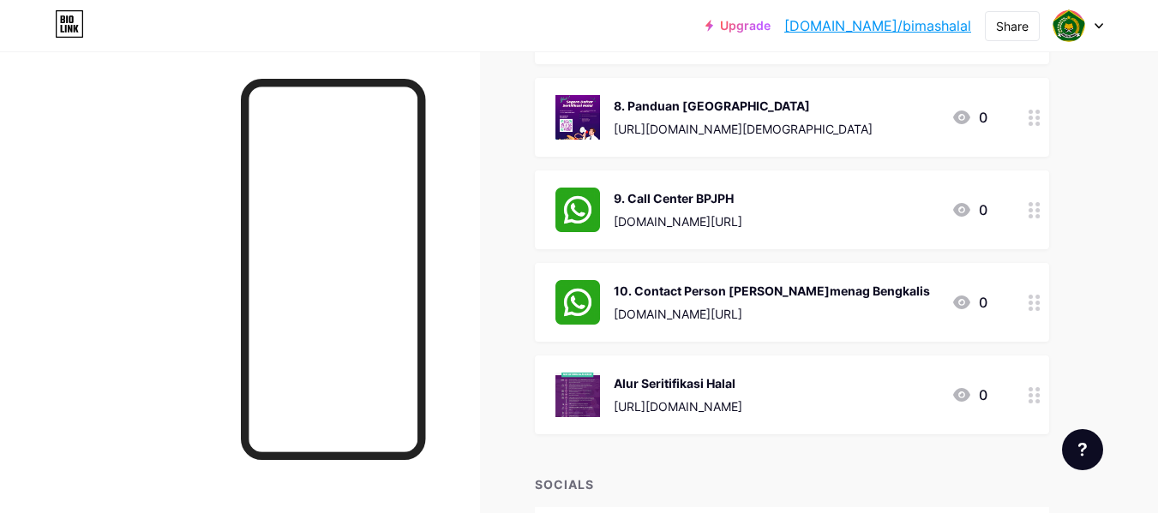
drag, startPoint x: 569, startPoint y: 397, endPoint x: 560, endPoint y: 164, distance: 233.3
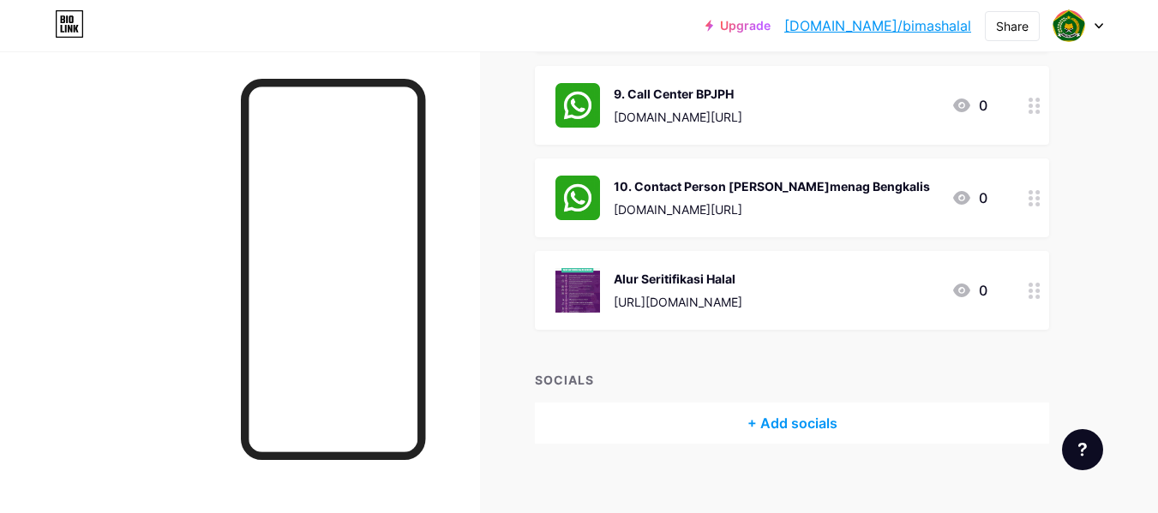
scroll to position [960, 0]
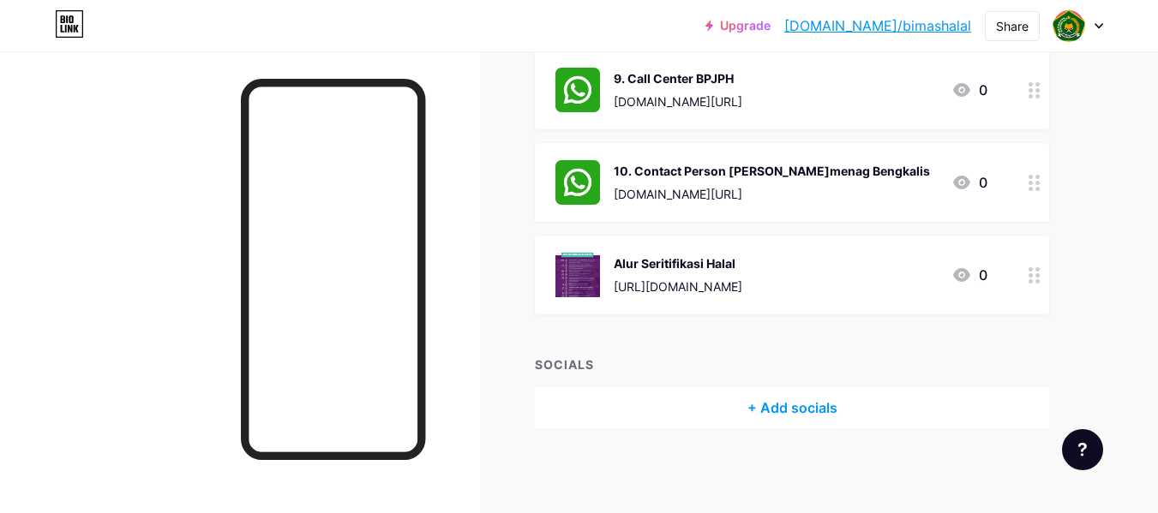
drag, startPoint x: 975, startPoint y: 272, endPoint x: 938, endPoint y: 178, distance: 100.8
click at [742, 273] on div "Alur Seritifikasi Halal https://drive.google.com/file/d/1ZEX9nu9iFQ0C2fBmlAqEmR…" at bounding box center [678, 275] width 129 height 45
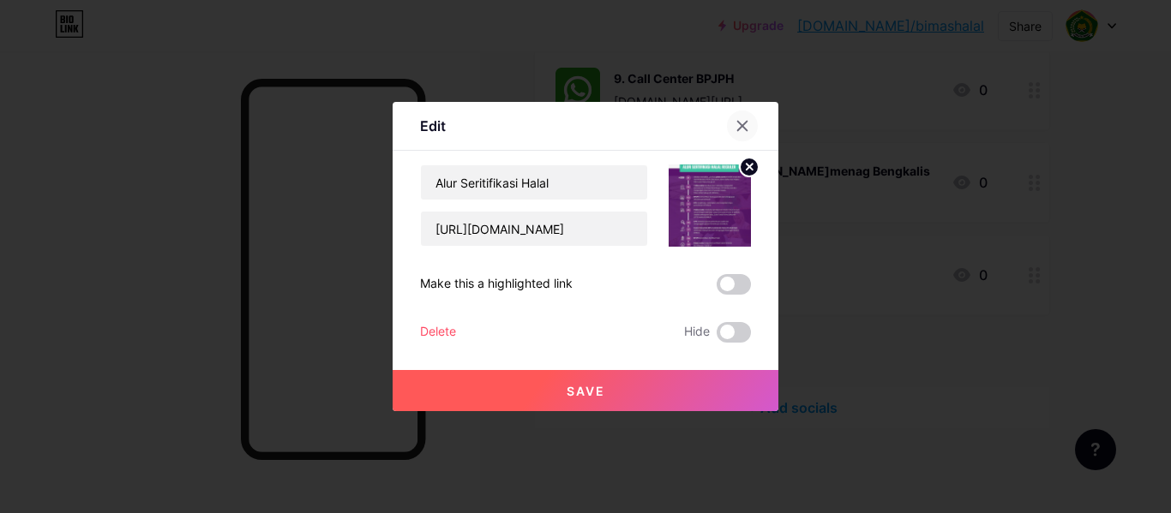
click at [727, 118] on div at bounding box center [742, 126] width 31 height 31
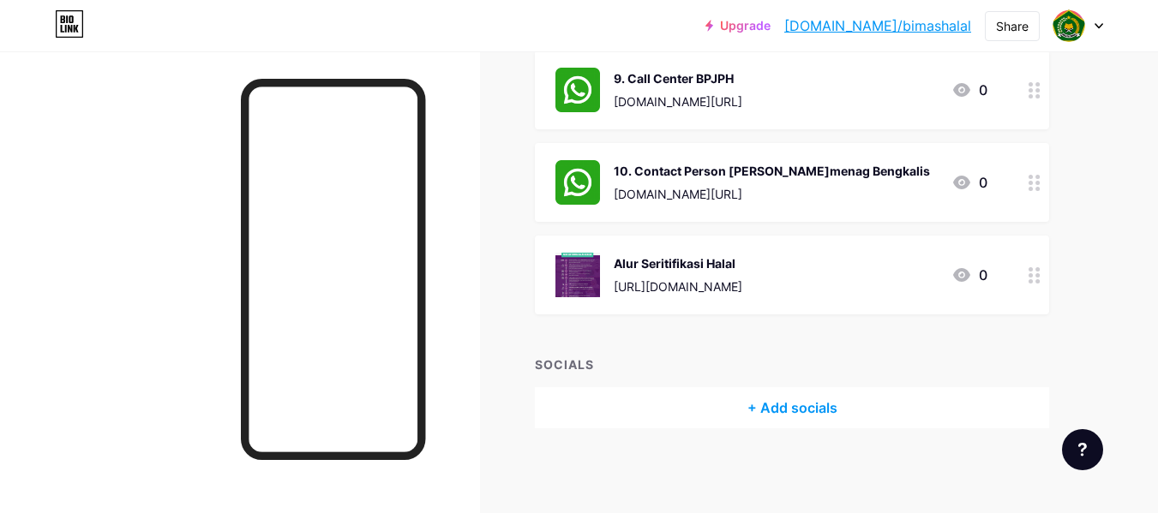
click at [578, 287] on img at bounding box center [577, 275] width 45 height 45
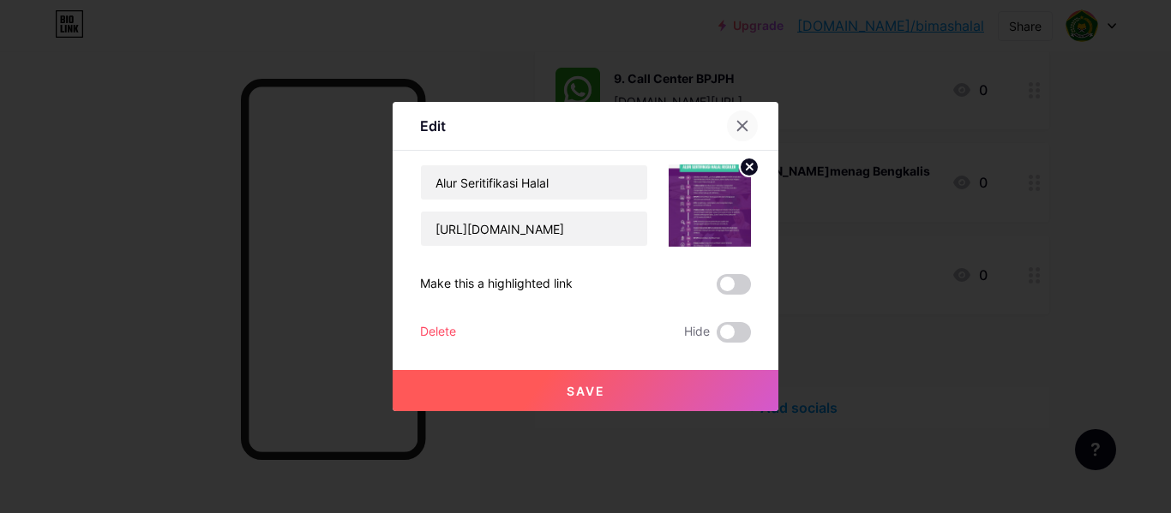
click at [735, 127] on icon at bounding box center [742, 126] width 14 height 14
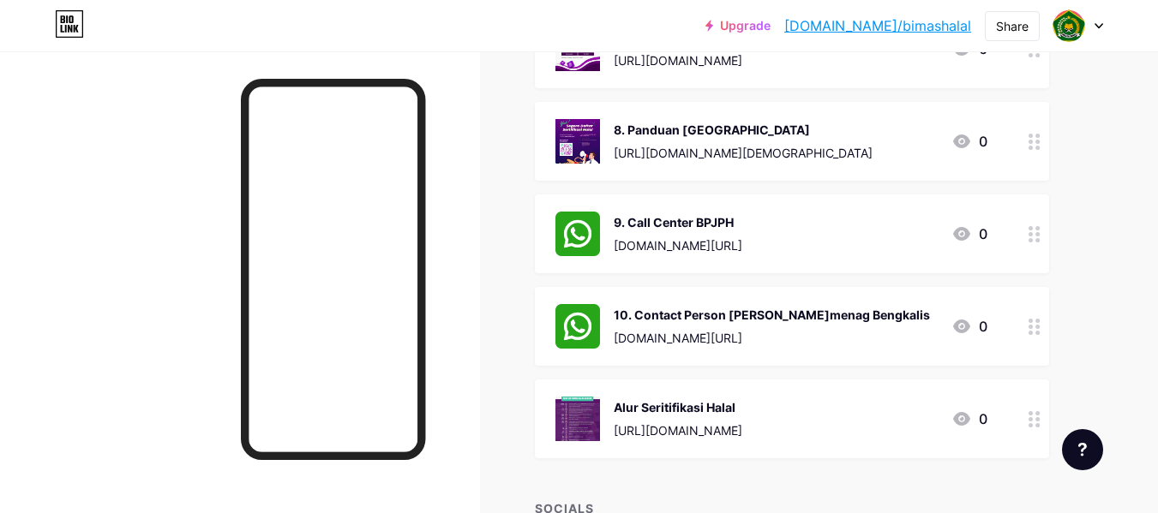
scroll to position [837, 0]
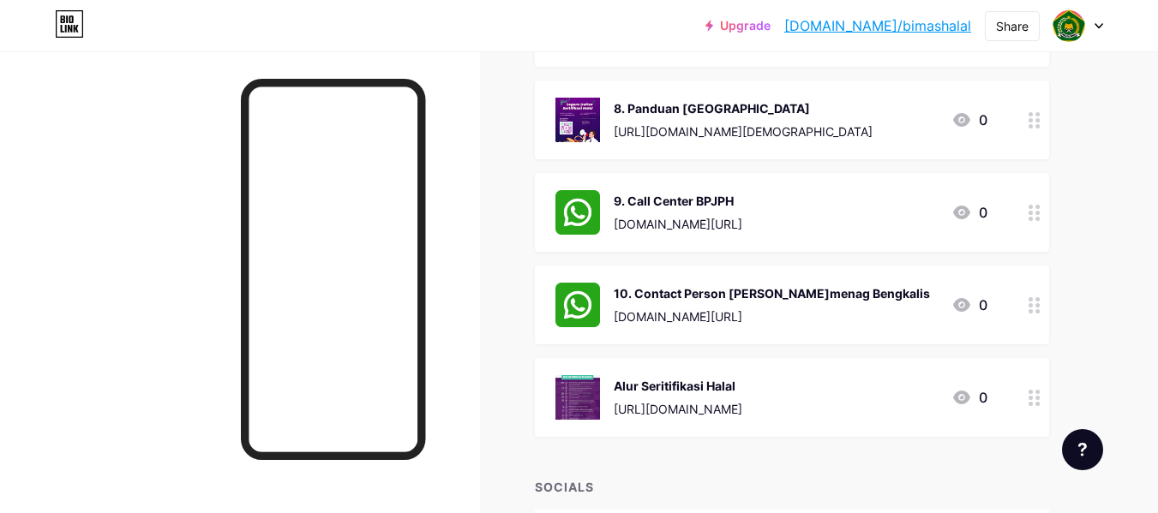
click at [1032, 402] on circle at bounding box center [1031, 404] width 4 height 4
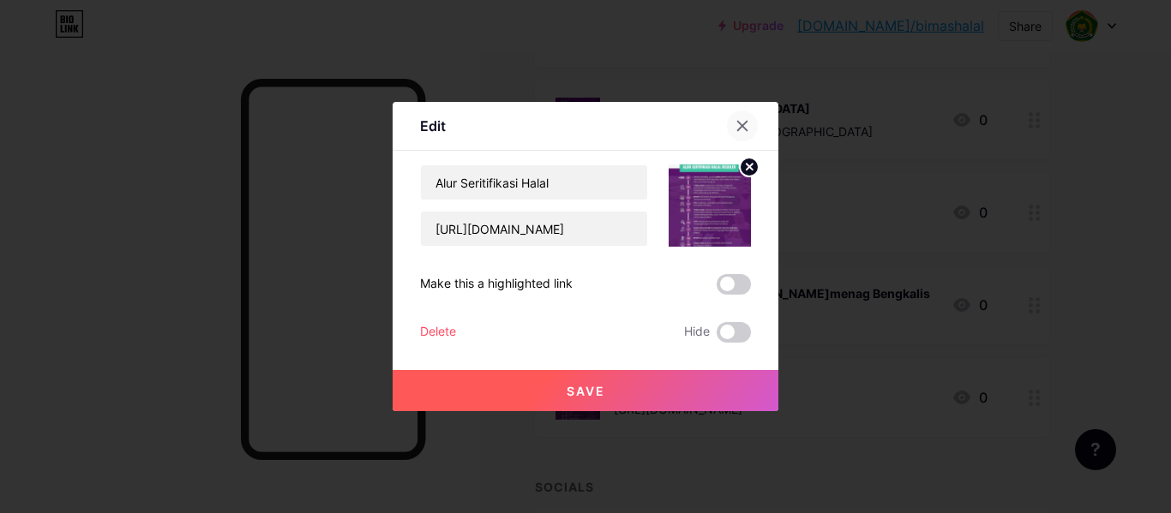
click at [738, 123] on icon at bounding box center [742, 126] width 9 height 9
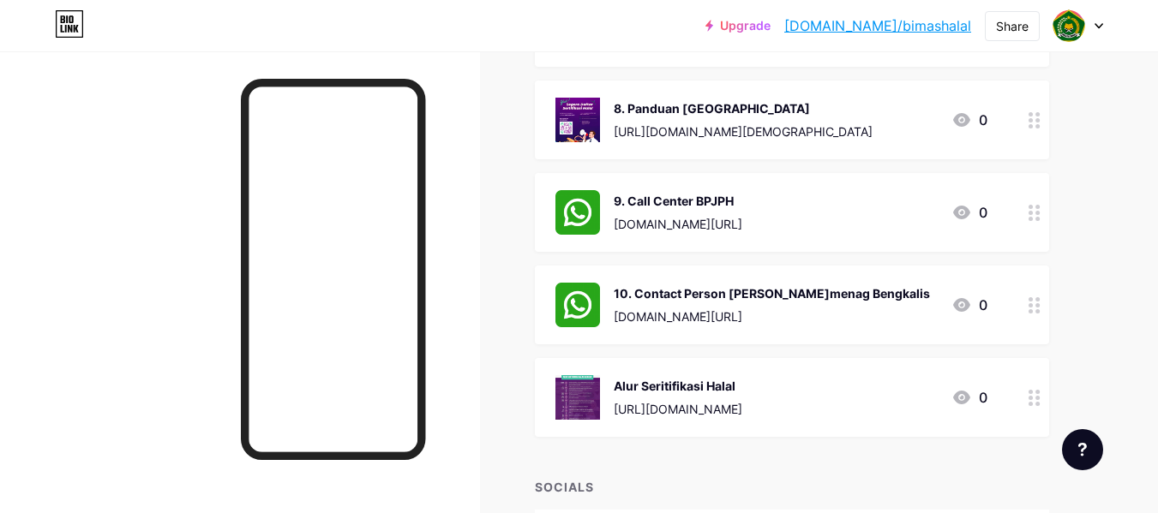
drag, startPoint x: 743, startPoint y: 393, endPoint x: 644, endPoint y: 397, distance: 99.5
click at [644, 397] on div "Alur Seritifikasi Halal https://drive.google.com/file/d/1ZEX9nu9iFQ0C2fBmlAqEmR…" at bounding box center [678, 397] width 129 height 45
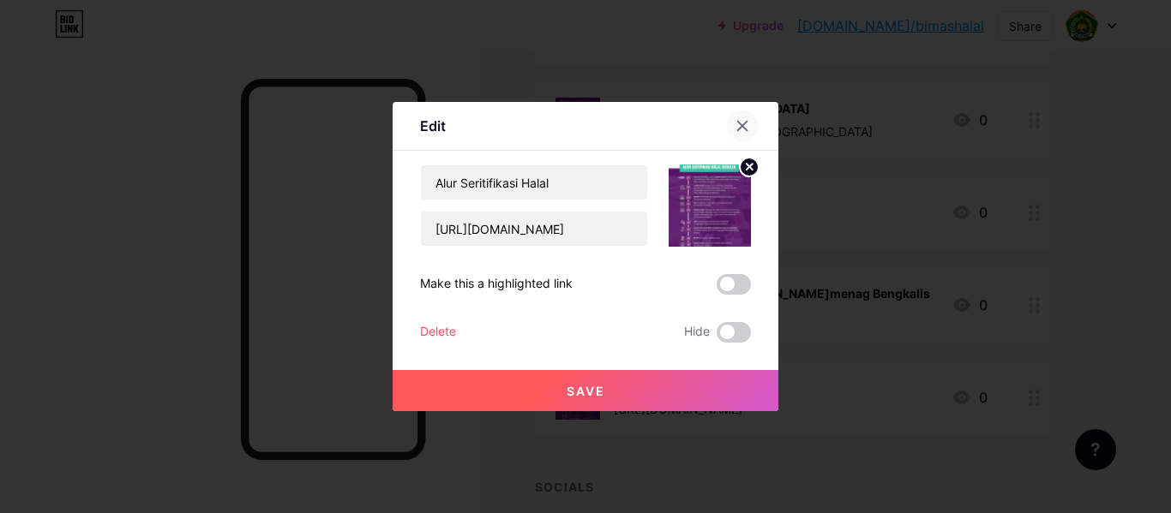
click at [738, 125] on icon at bounding box center [742, 126] width 9 height 9
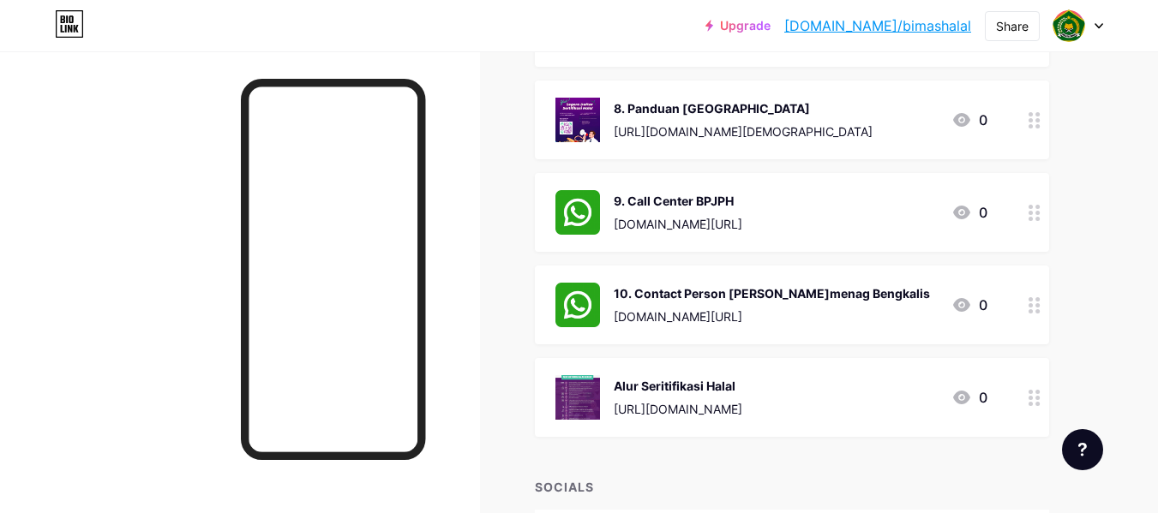
drag, startPoint x: 583, startPoint y: 397, endPoint x: 603, endPoint y: 135, distance: 262.2
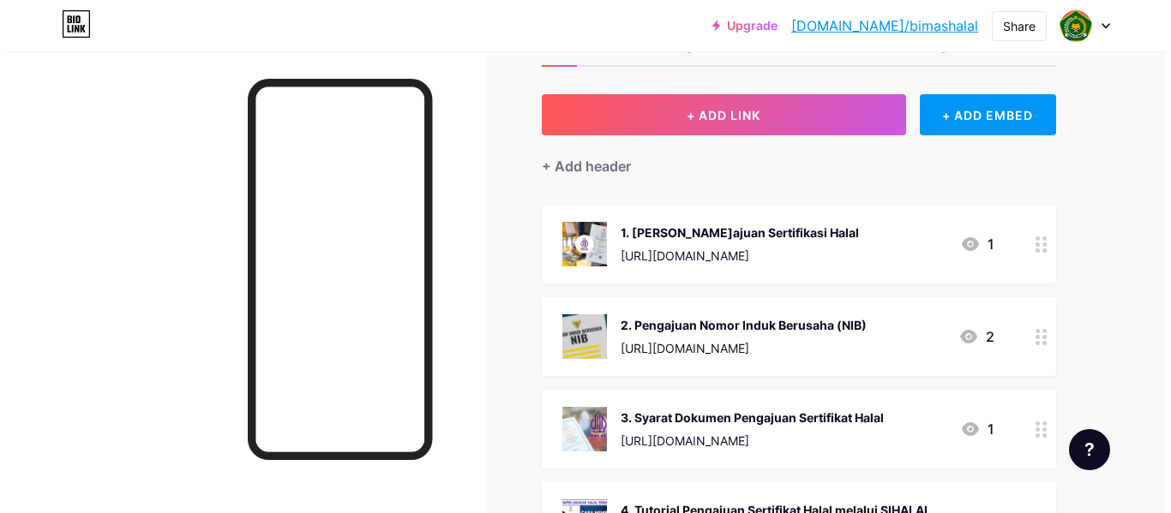
scroll to position [45, 0]
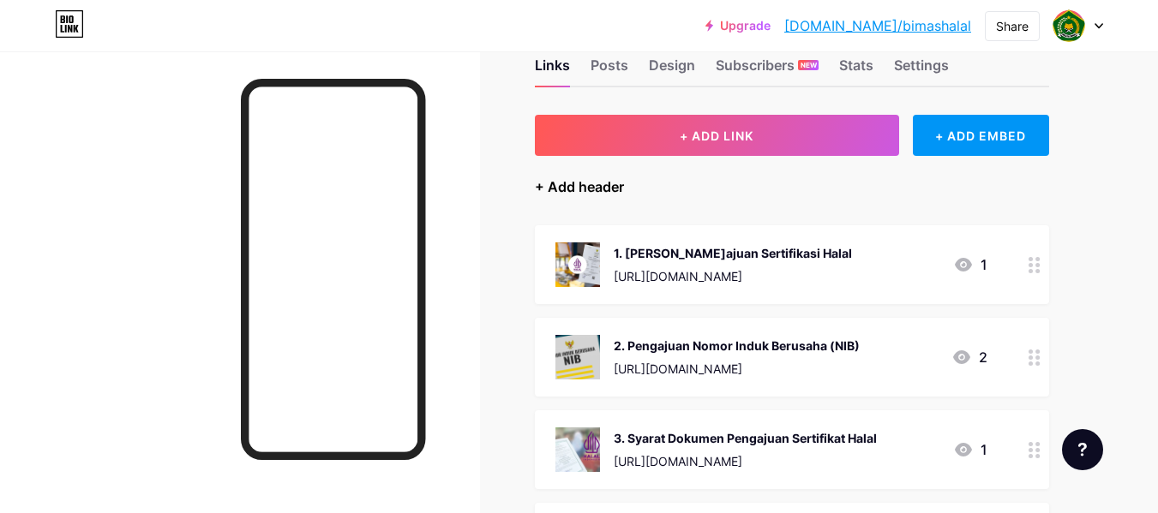
click at [588, 184] on div "+ Add header" at bounding box center [579, 187] width 89 height 21
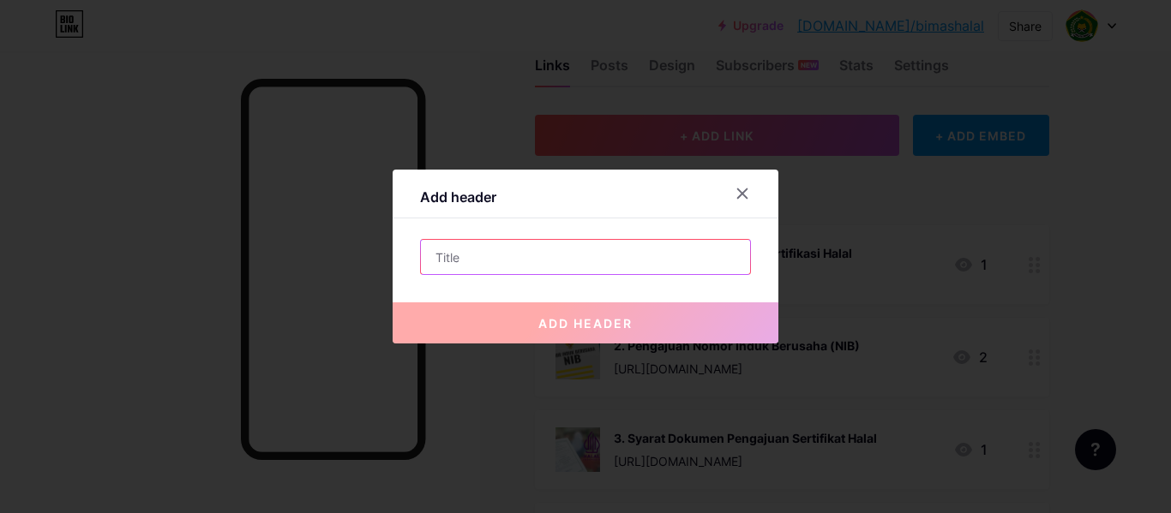
click at [518, 261] on input "text" at bounding box center [585, 257] width 329 height 34
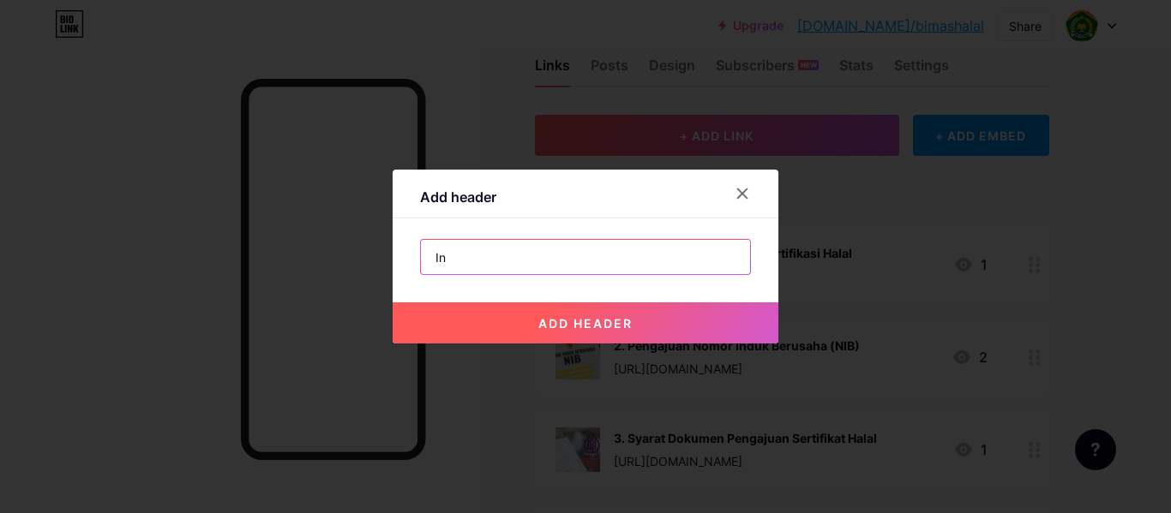
type input "I"
type input "Kanal Informasi Pengajuan Sertifikat Halal Kantor Kementerian Agama Bengkalis"
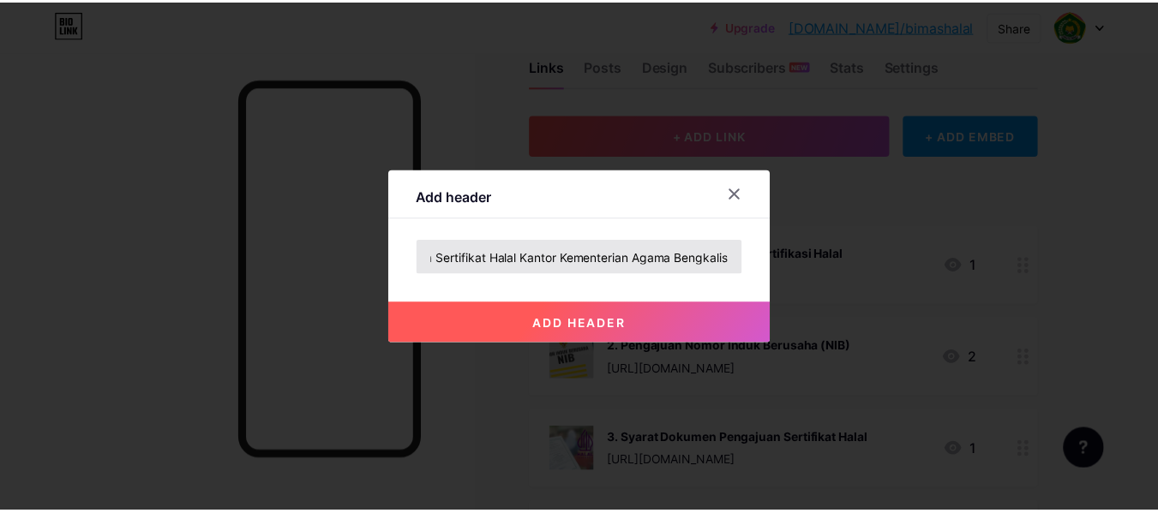
scroll to position [0, 0]
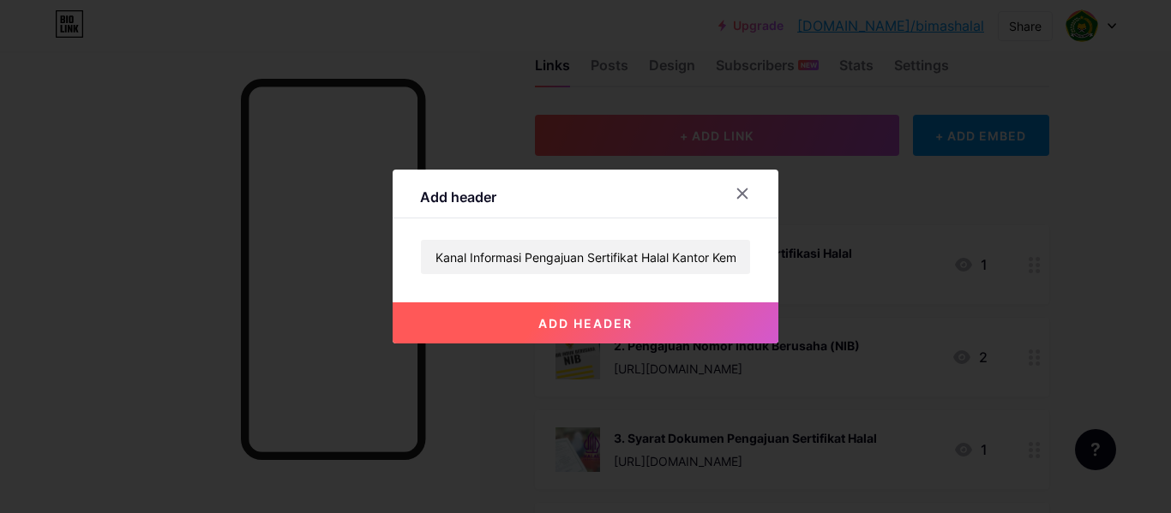
click at [567, 327] on span "add header" at bounding box center [585, 323] width 94 height 15
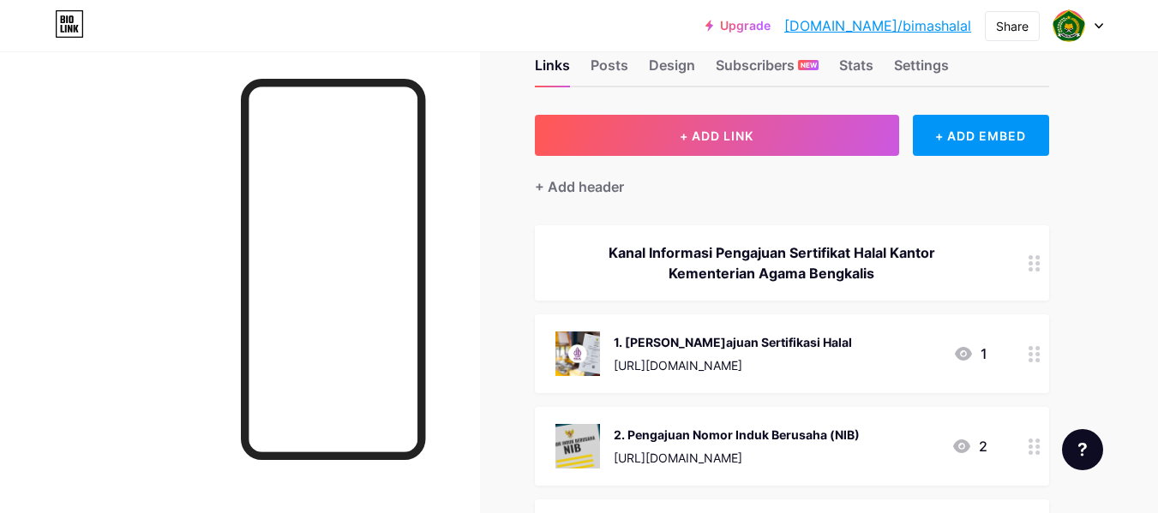
click at [1035, 266] on icon at bounding box center [1035, 263] width 12 height 16
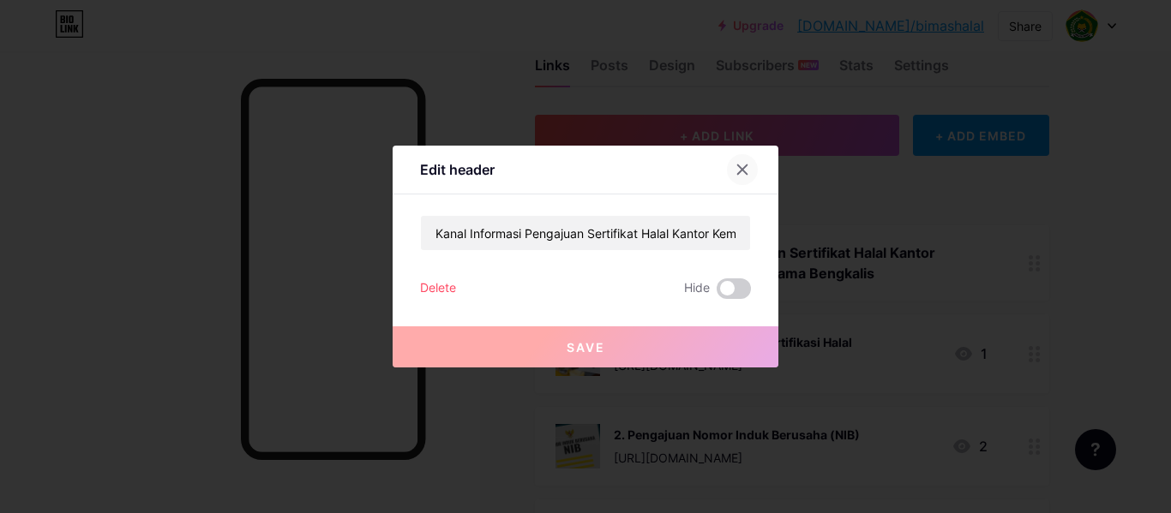
click at [739, 177] on div at bounding box center [742, 169] width 31 height 31
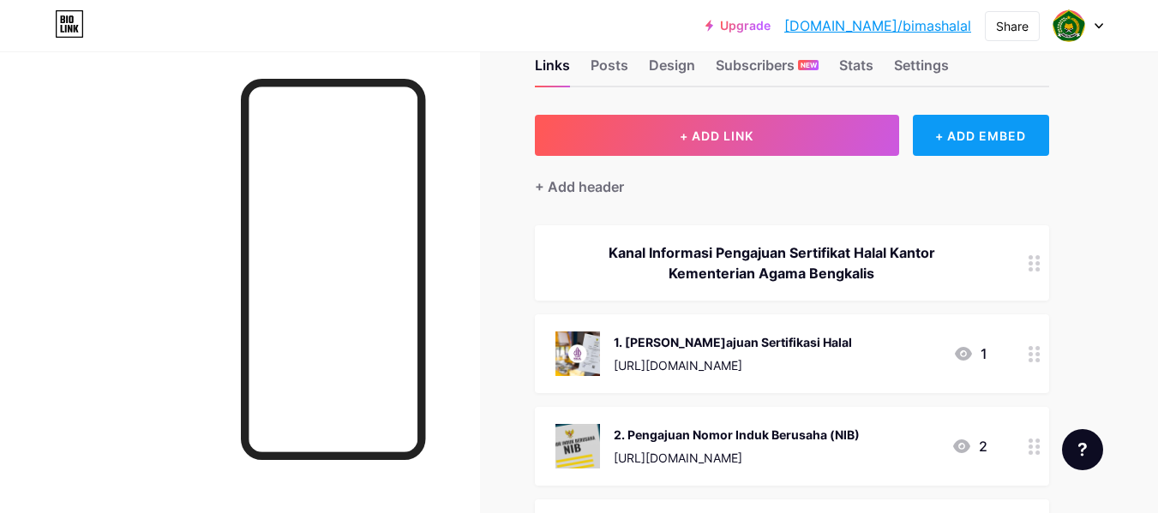
click at [978, 131] on div "+ ADD EMBED" at bounding box center [981, 135] width 136 height 41
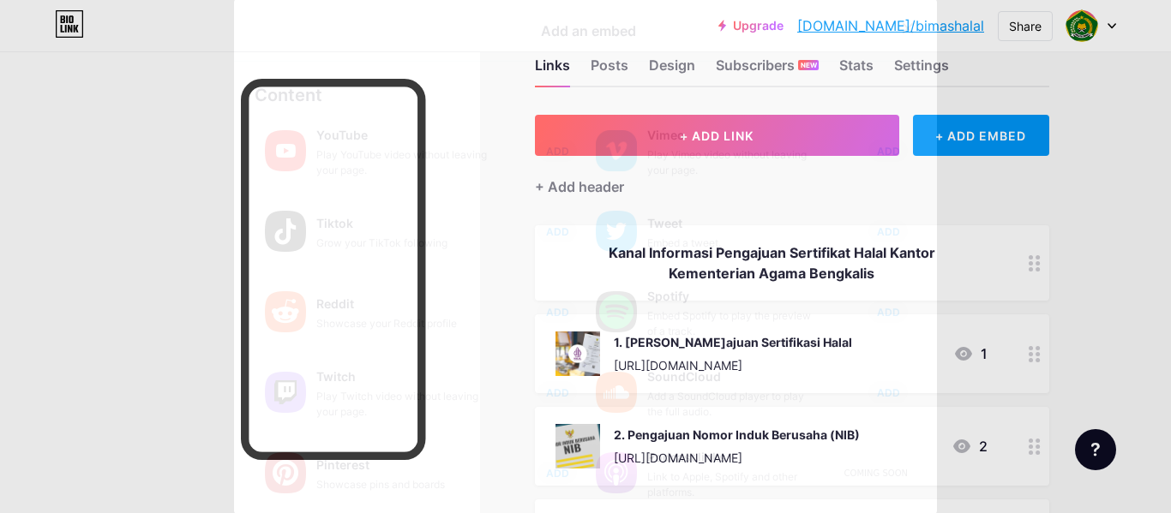
click at [901, 24] on icon at bounding box center [908, 28] width 14 height 14
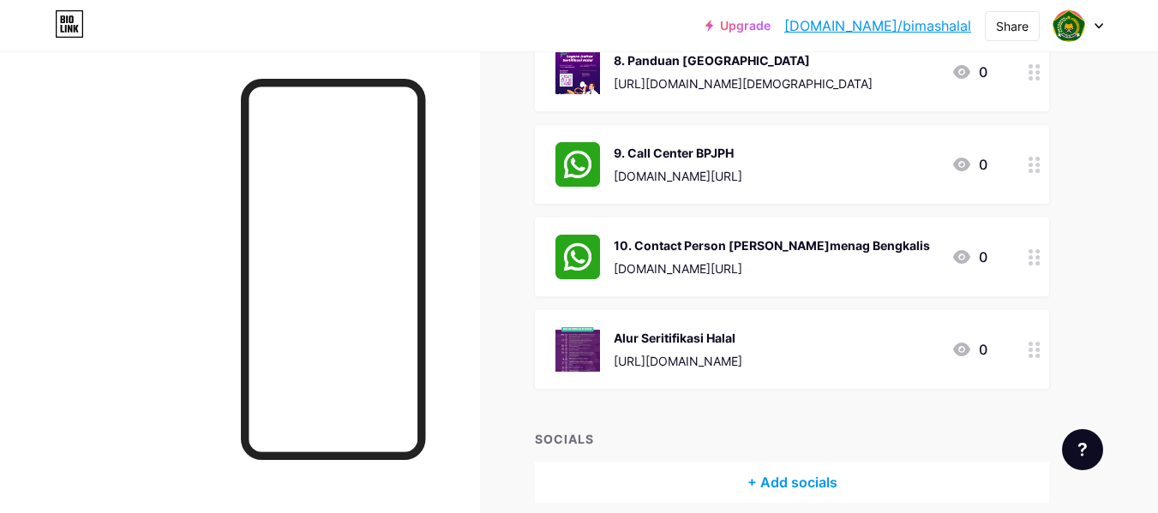
scroll to position [1049, 0]
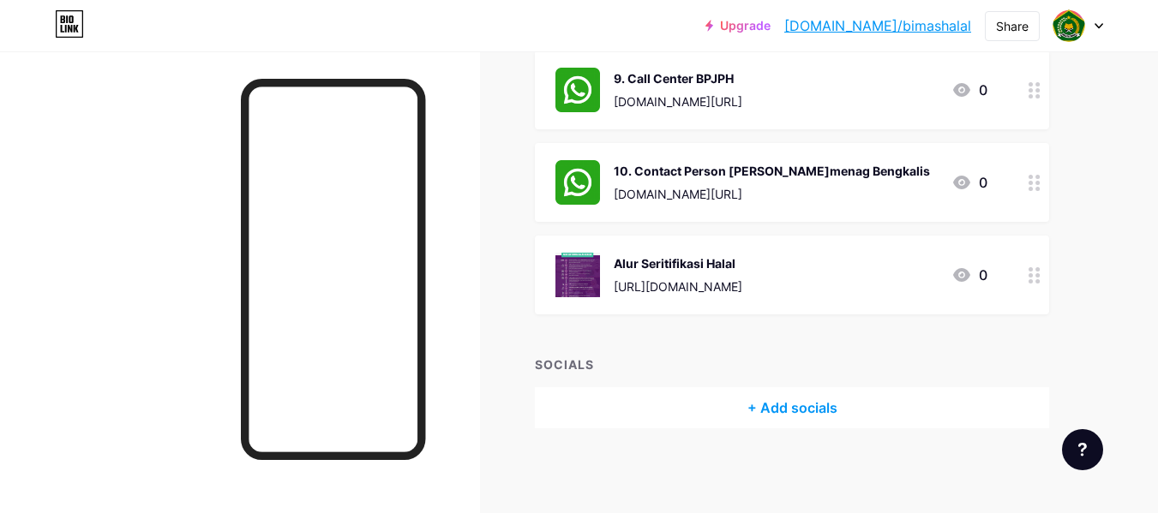
click at [559, 262] on img at bounding box center [577, 275] width 45 height 45
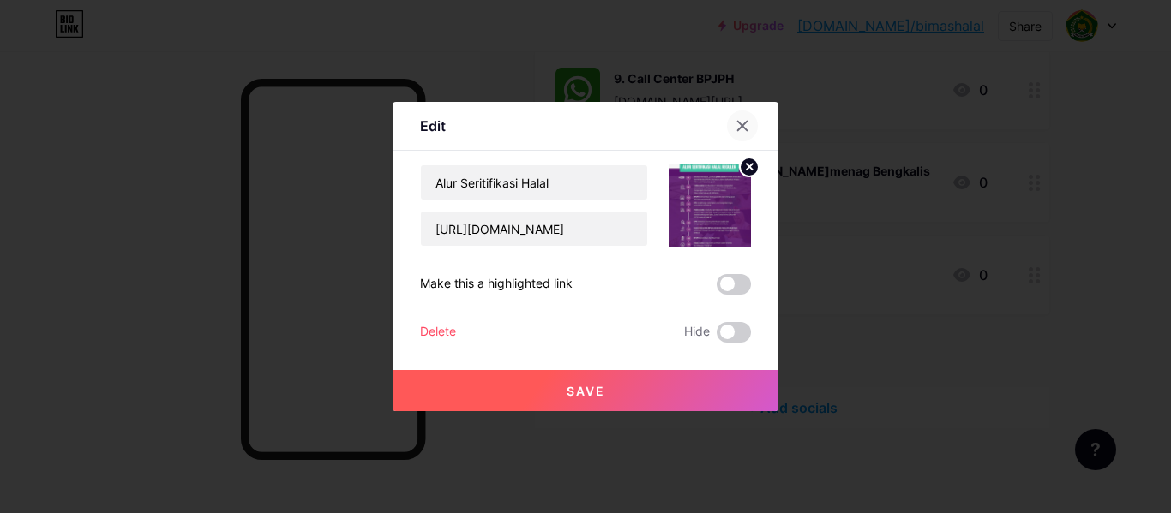
click at [736, 122] on icon at bounding box center [742, 126] width 14 height 14
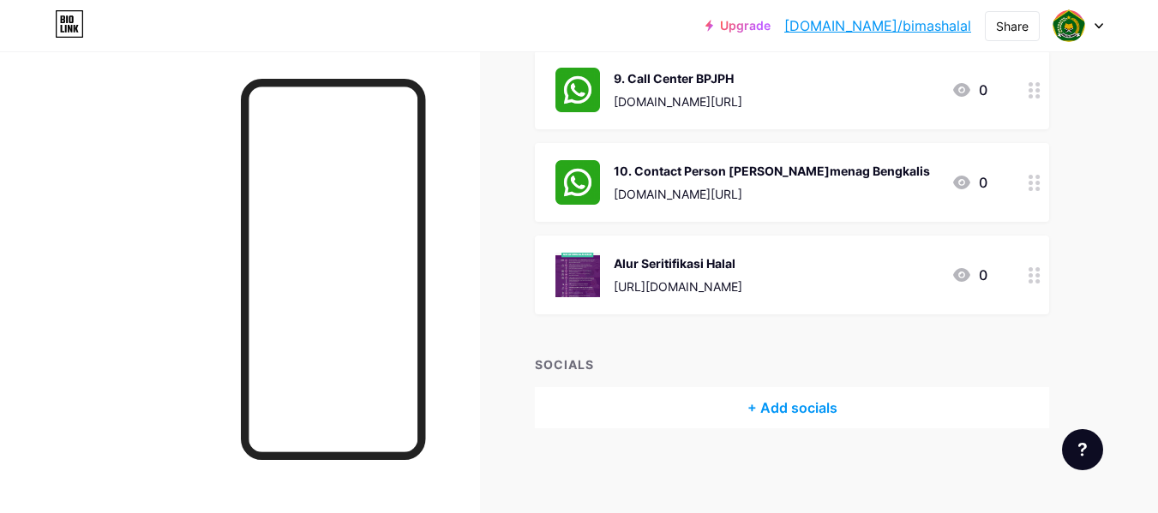
click at [1033, 278] on icon at bounding box center [1035, 275] width 12 height 16
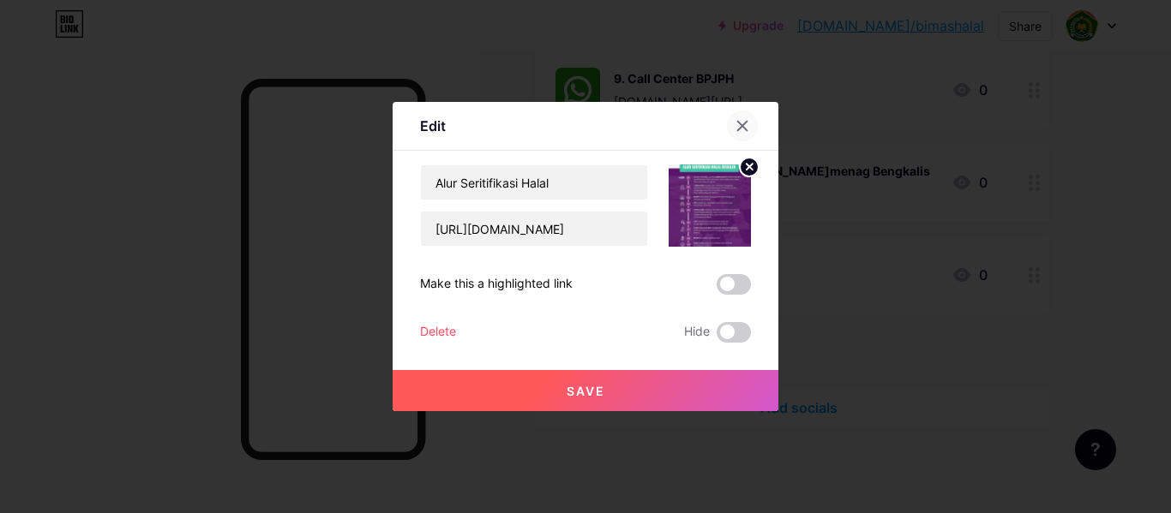
click at [739, 136] on div at bounding box center [742, 126] width 31 height 31
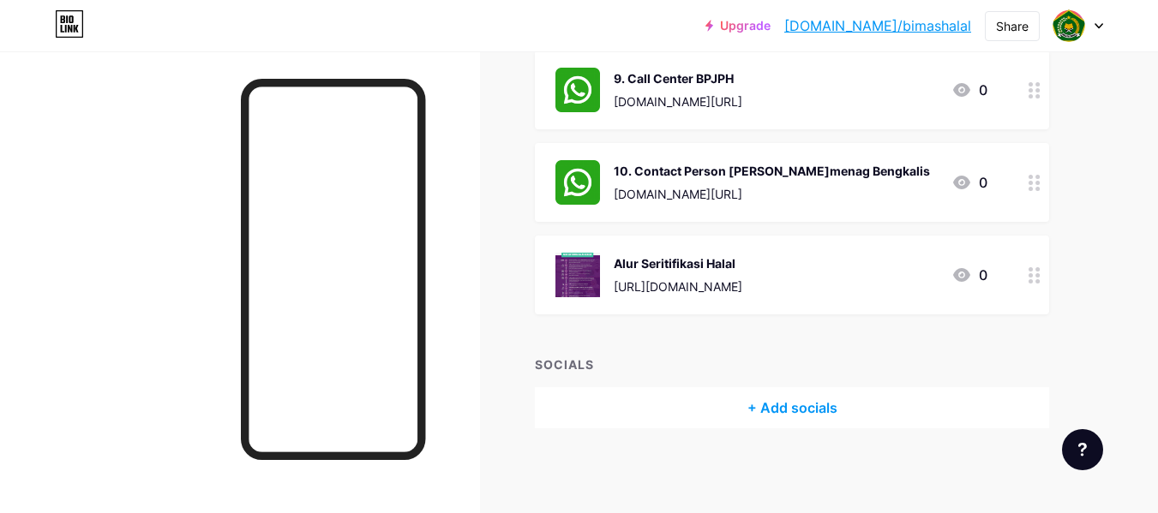
click at [742, 270] on div "Alur Seritifikasi Halal" at bounding box center [678, 264] width 129 height 18
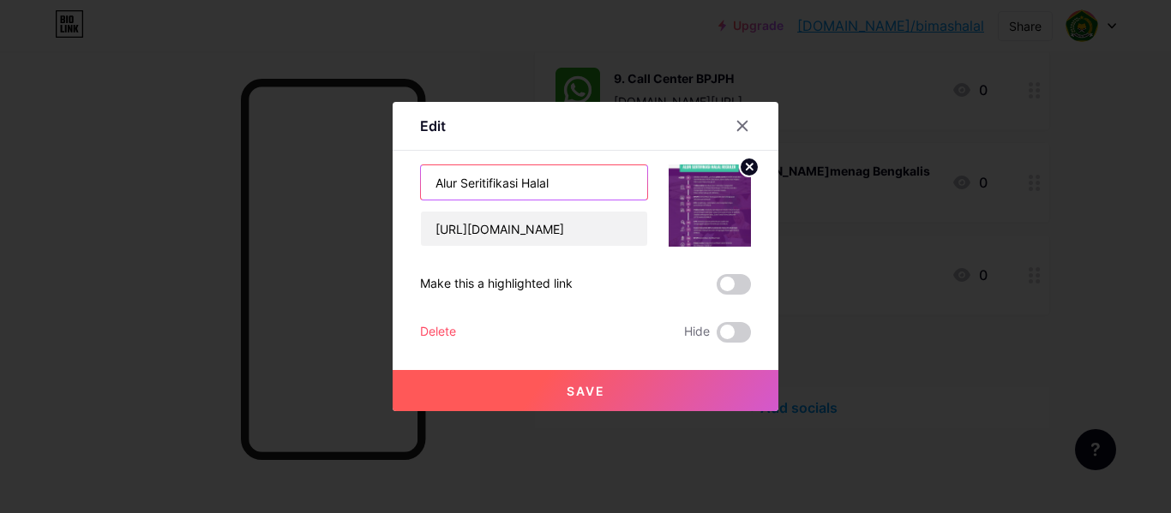
drag, startPoint x: 545, startPoint y: 179, endPoint x: 366, endPoint y: 170, distance: 179.4
click at [366, 170] on div "Edit Content YouTube Play YouTube video without leaving your page. ADD Vimeo Pl…" at bounding box center [585, 256] width 1171 height 513
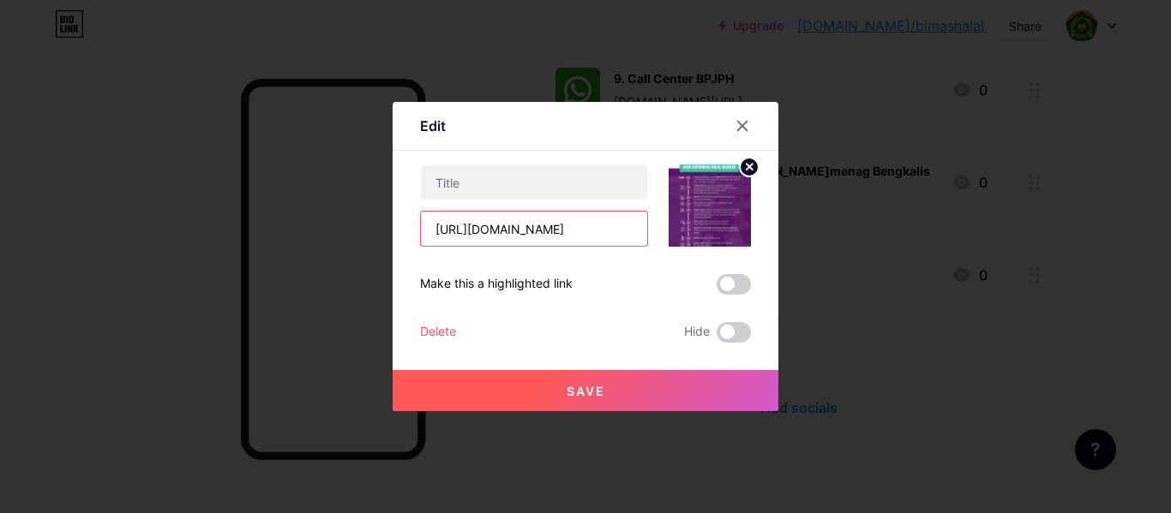
click at [582, 232] on input "https://drive.google.com/file/d/1ZEX9nu9iFQ0C2fBmlAqEmRd0gih915j0/view?usp=driv…" at bounding box center [534, 229] width 226 height 34
click at [747, 170] on icon at bounding box center [750, 167] width 6 height 6
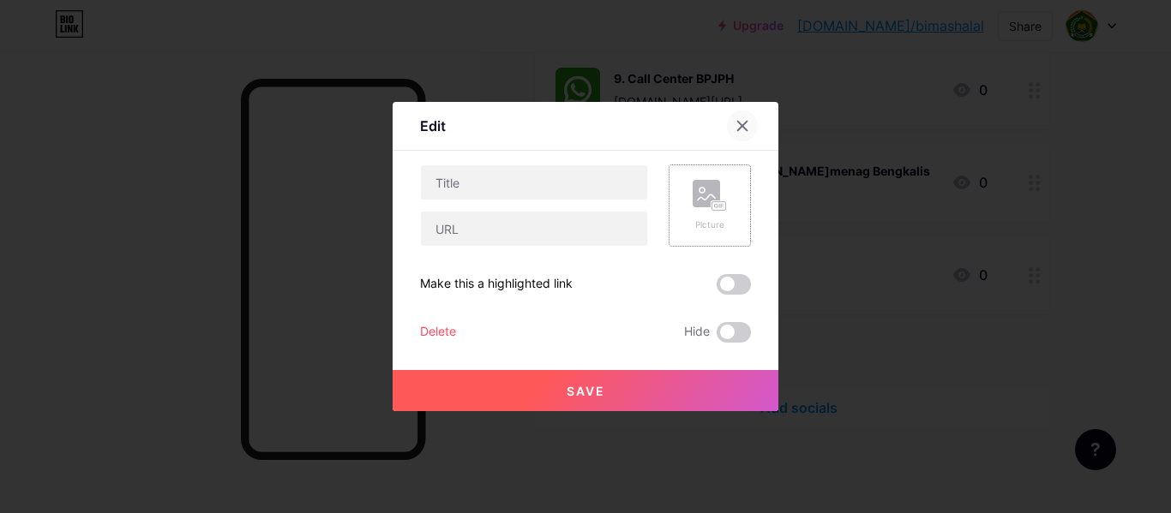
click at [735, 132] on icon at bounding box center [742, 126] width 14 height 14
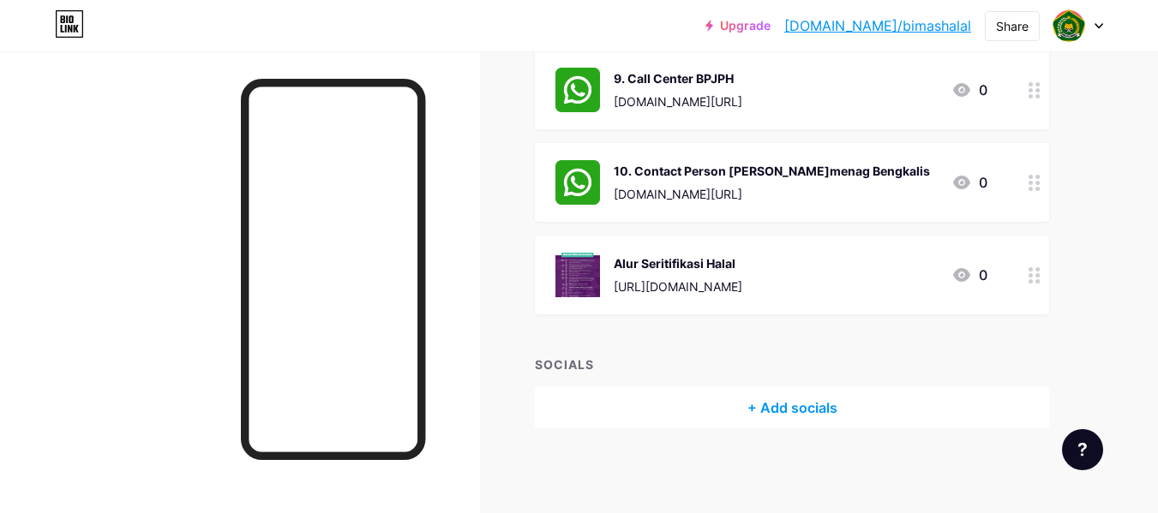
click at [1029, 279] on icon at bounding box center [1035, 275] width 12 height 16
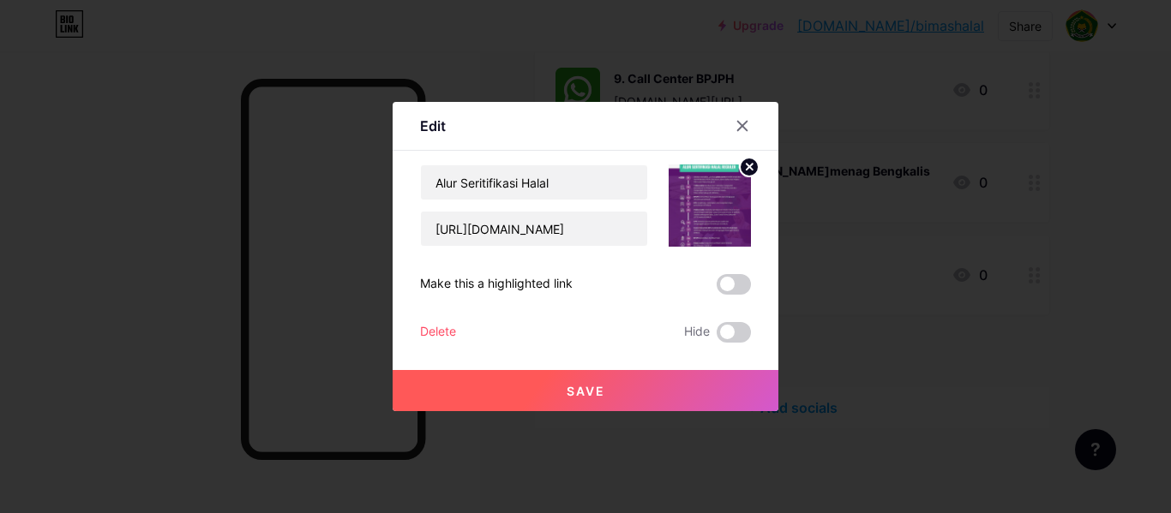
click at [747, 165] on circle at bounding box center [749, 167] width 19 height 19
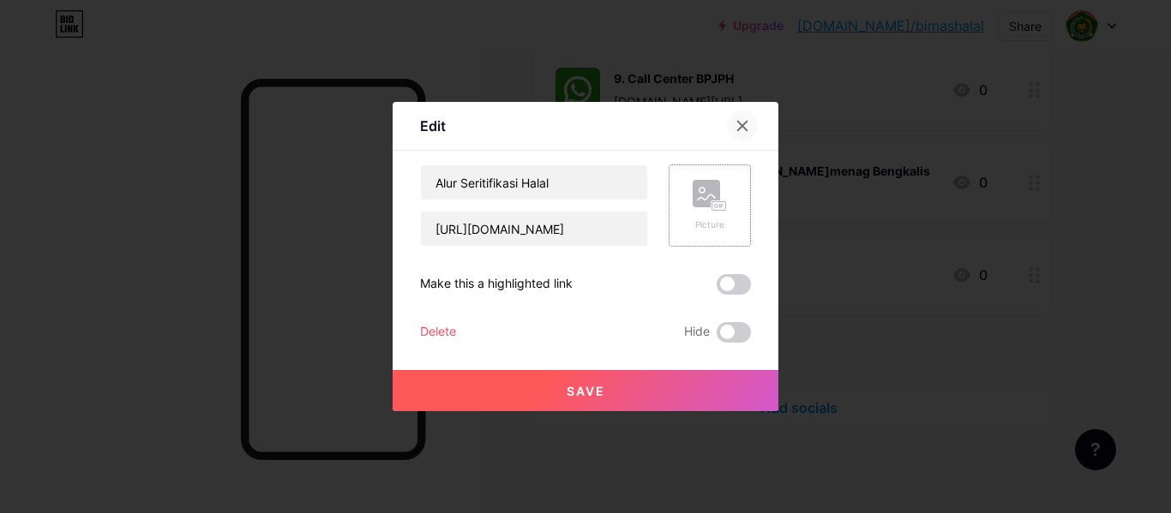
click at [735, 132] on icon at bounding box center [742, 126] width 14 height 14
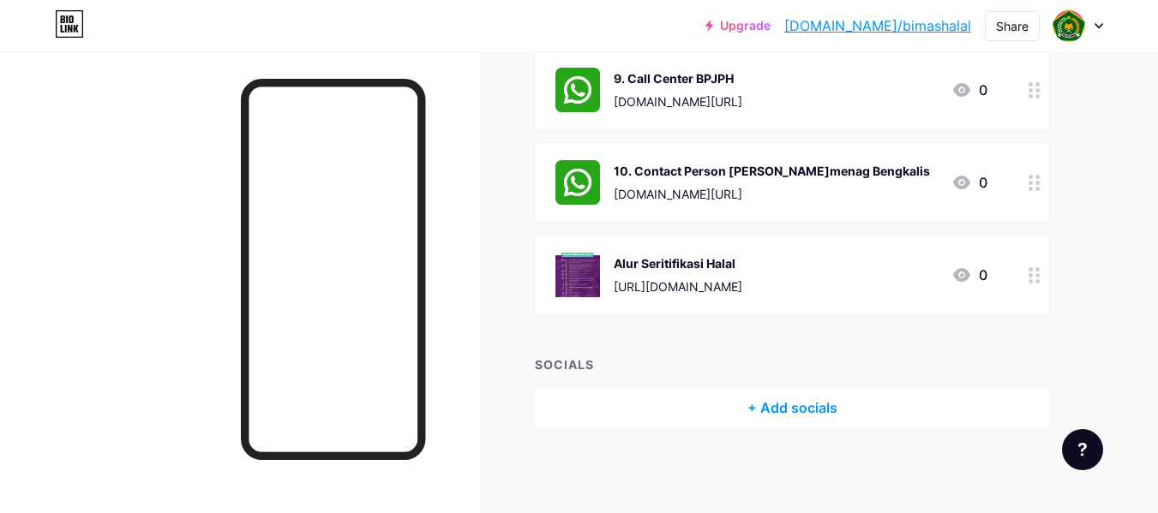
click at [638, 264] on div "Alur Seritifikasi Halal" at bounding box center [678, 264] width 129 height 18
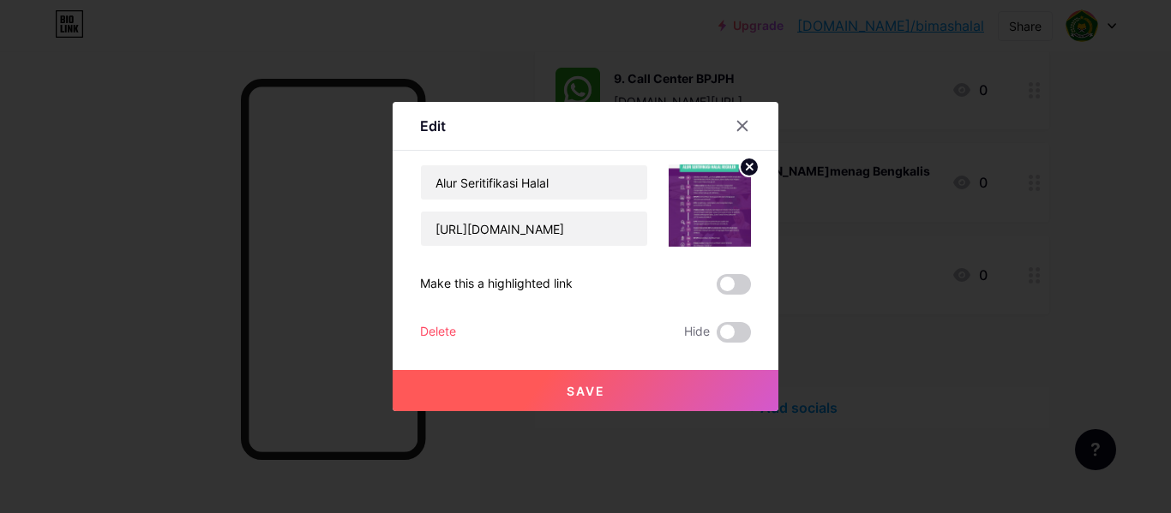
click at [428, 327] on div "Delete" at bounding box center [438, 332] width 36 height 21
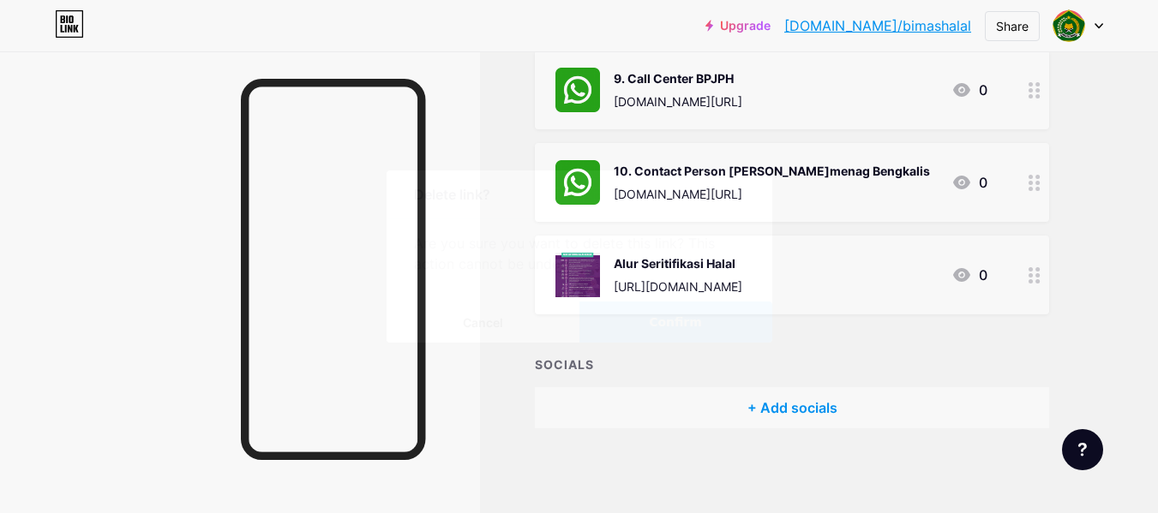
click at [663, 328] on span "Confirm" at bounding box center [675, 323] width 53 height 18
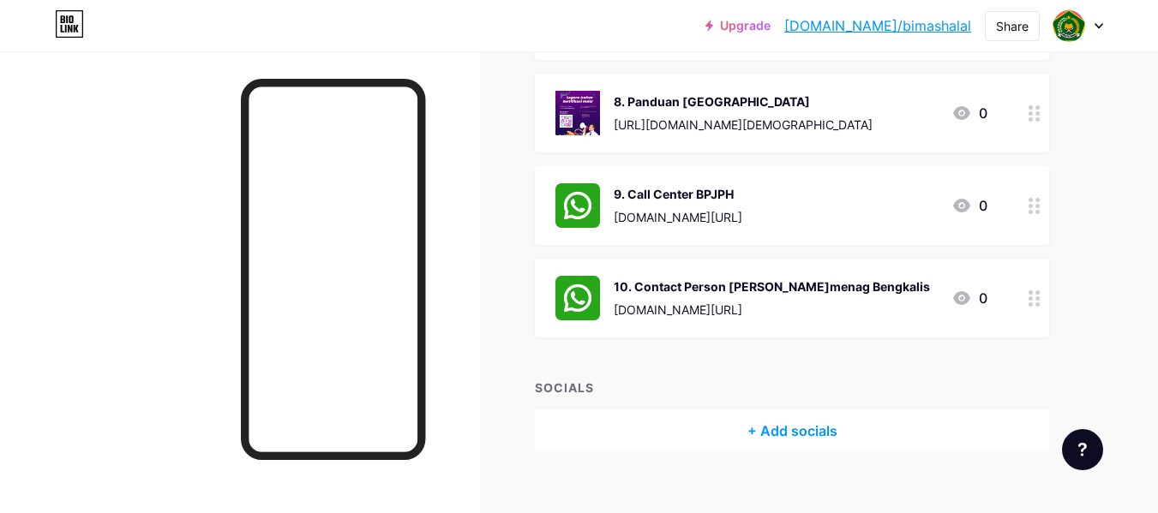
scroll to position [957, 0]
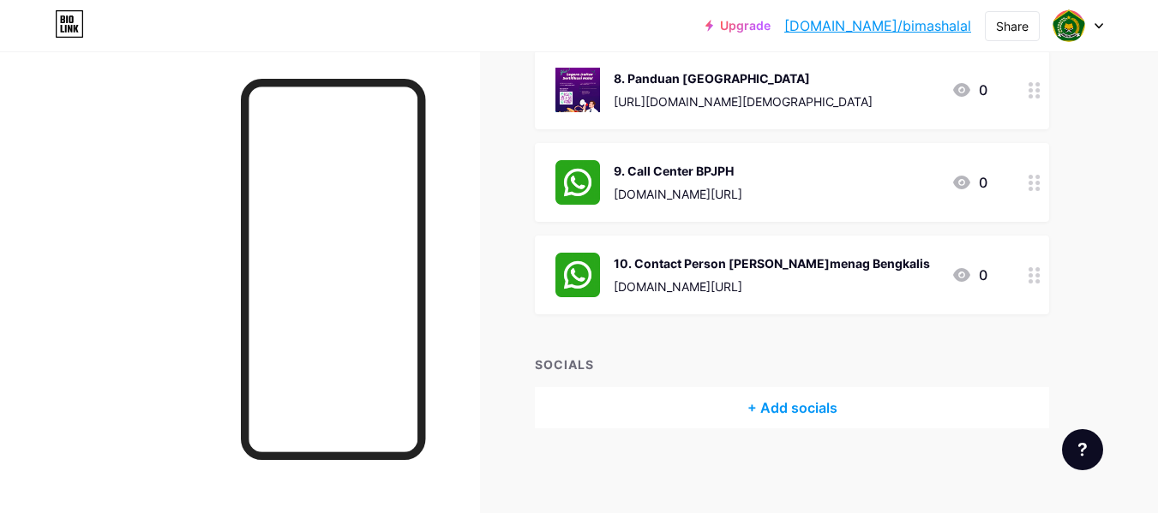
click at [825, 402] on div "+ Add socials" at bounding box center [792, 407] width 514 height 41
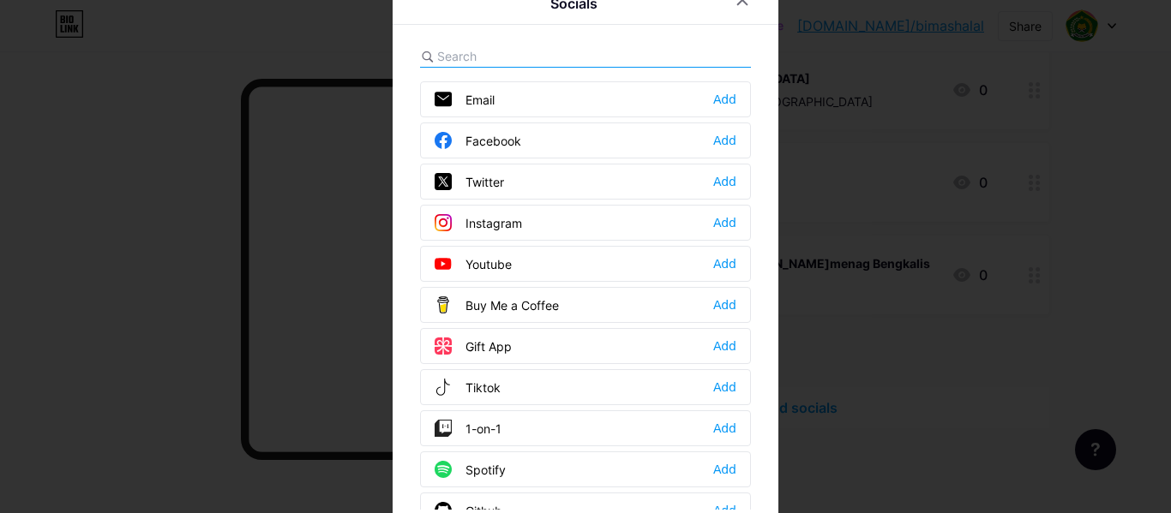
click at [591, 214] on div "Instagram Add" at bounding box center [585, 223] width 331 height 36
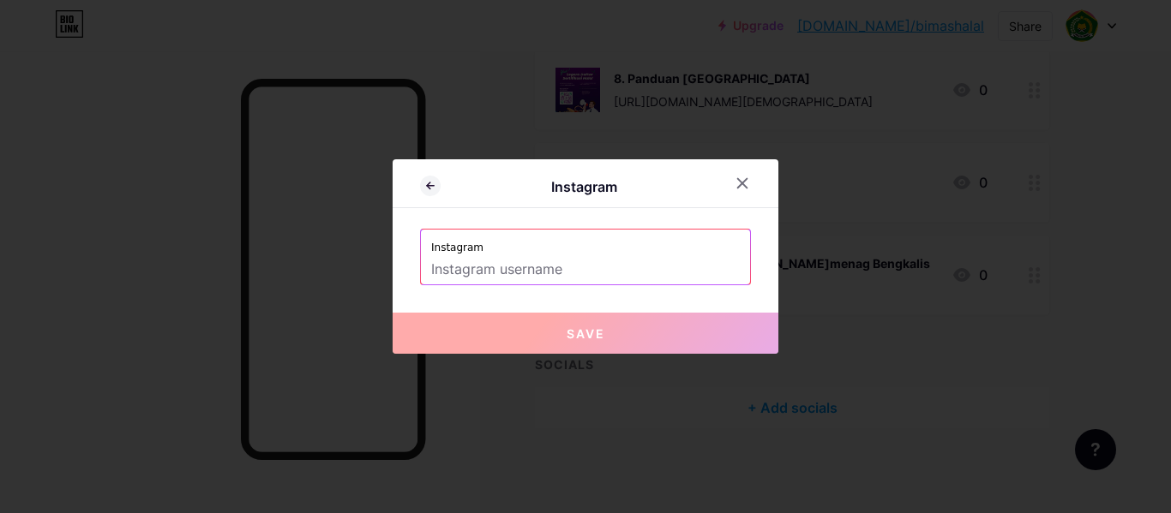
click at [544, 263] on input "text" at bounding box center [585, 269] width 309 height 29
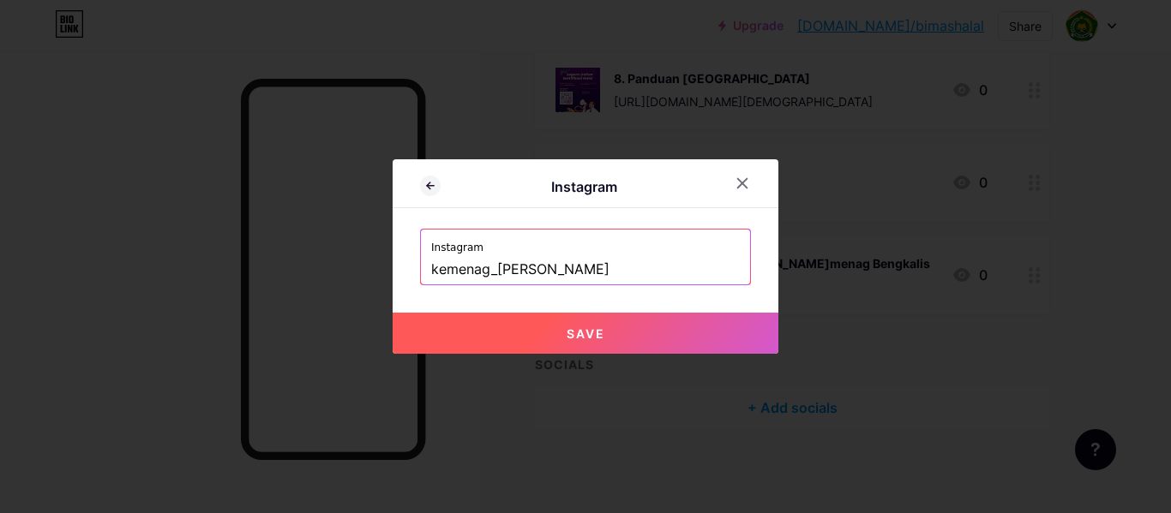
click at [567, 327] on span "Save" at bounding box center [586, 334] width 39 height 15
type input "https://instagram.com/kemenag_bengkalis"
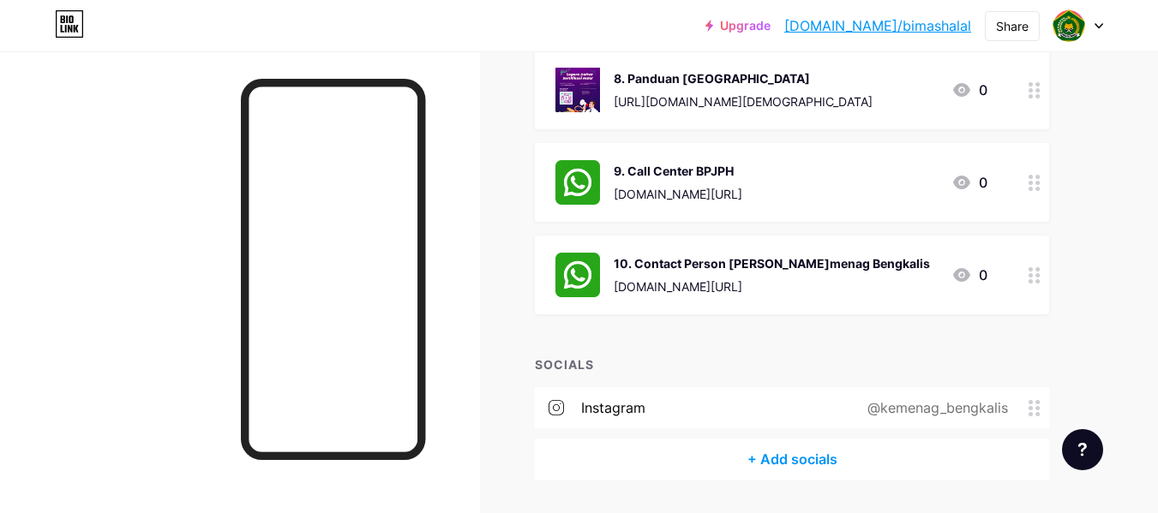
scroll to position [1008, 0]
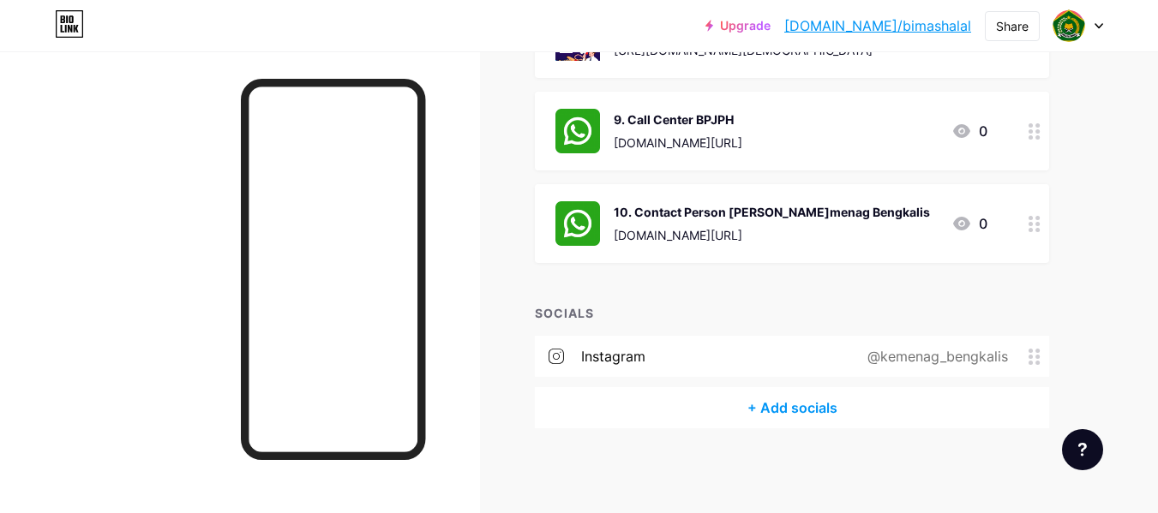
click at [828, 413] on div "+ Add socials" at bounding box center [792, 407] width 514 height 41
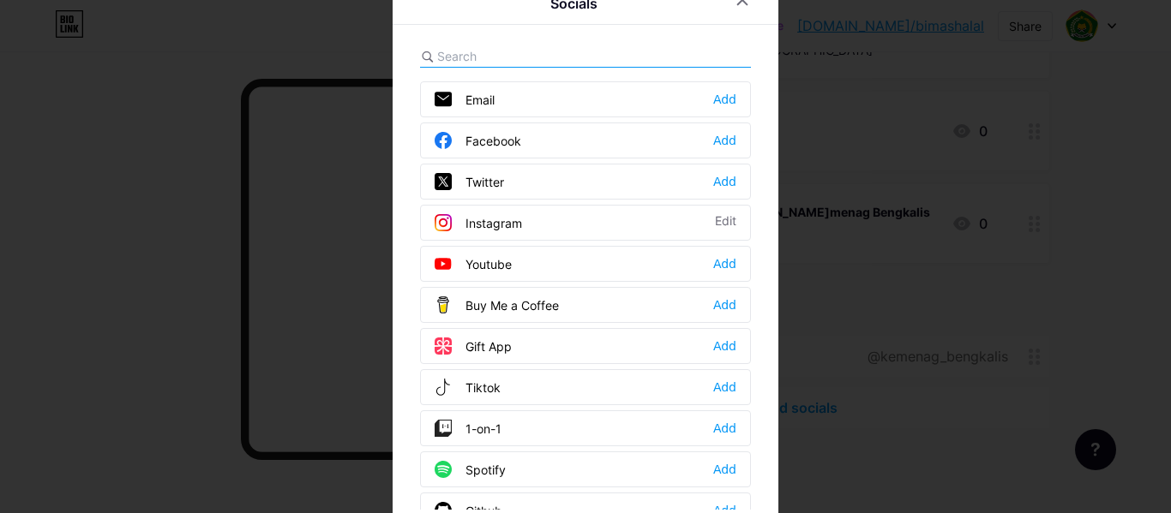
click at [561, 381] on div "Tiktok Add" at bounding box center [585, 387] width 331 height 36
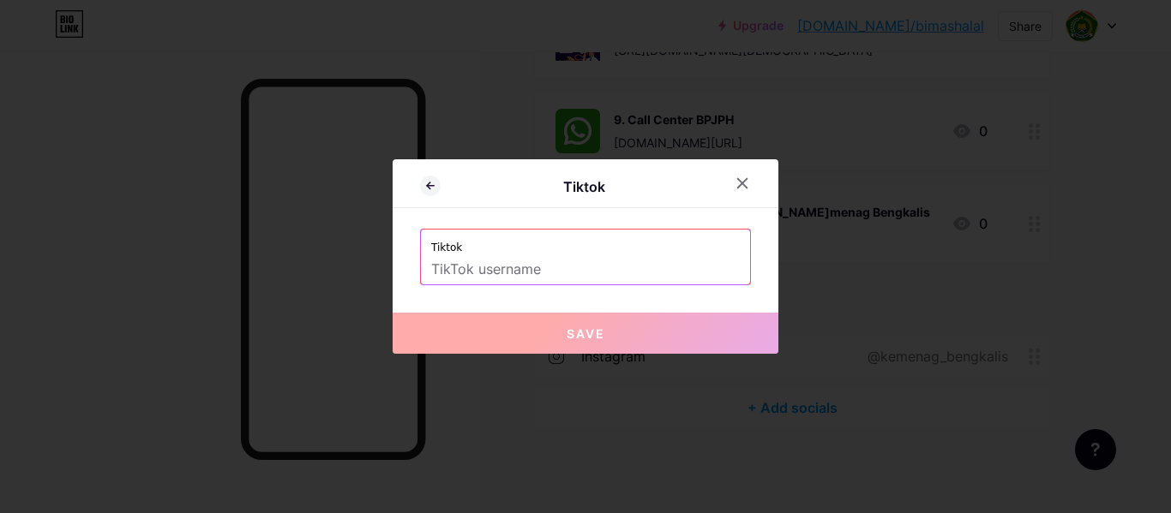
click at [567, 269] on input "text" at bounding box center [585, 269] width 309 height 29
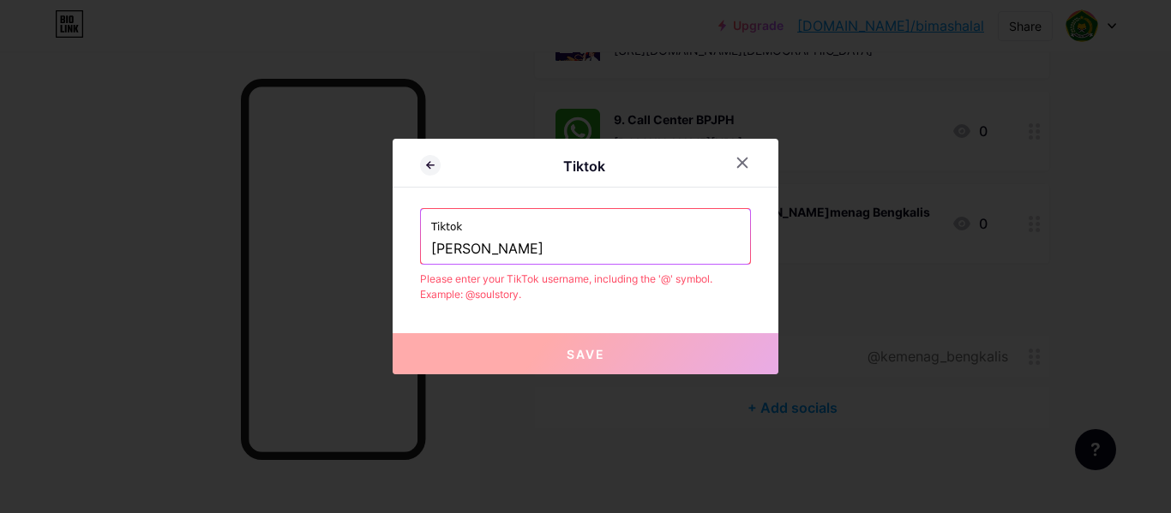
click at [431, 252] on input "bimaskemenagbengkalis" at bounding box center [585, 249] width 309 height 29
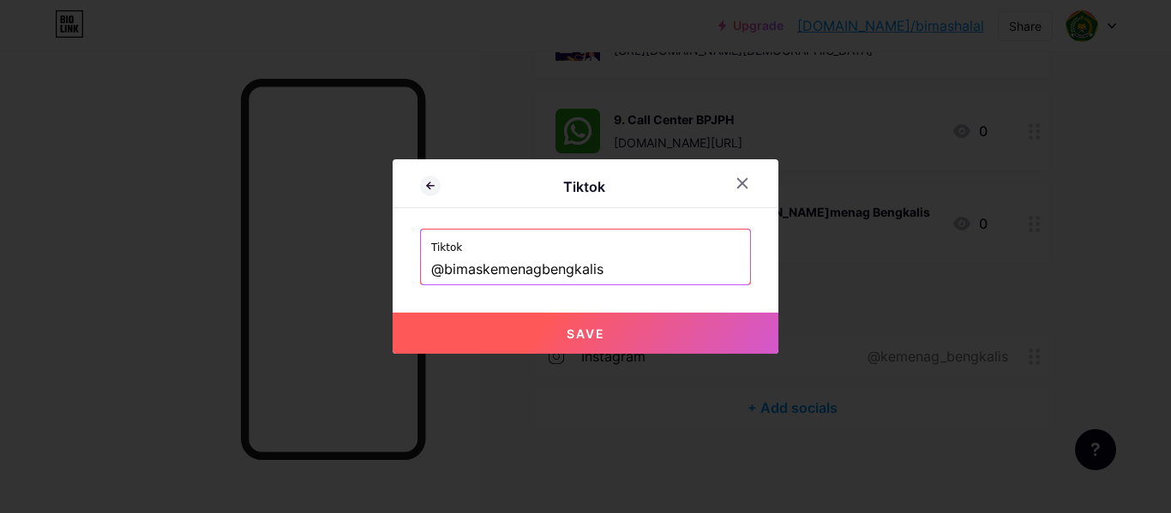
click at [571, 341] on button "Save" at bounding box center [586, 333] width 386 height 41
type input "https://tiktok.com/@bimaskemenagbengkalis"
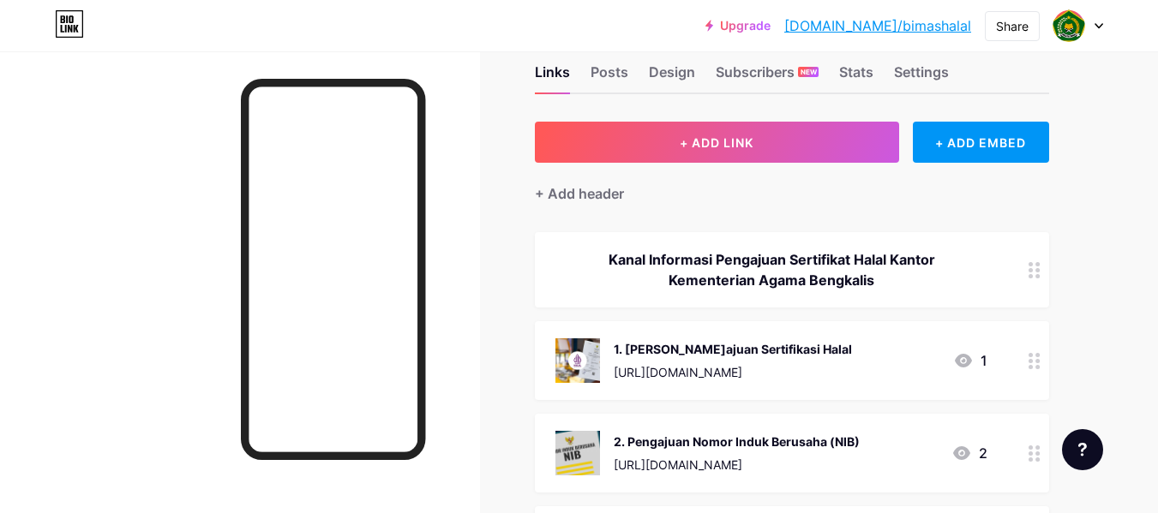
scroll to position [0, 0]
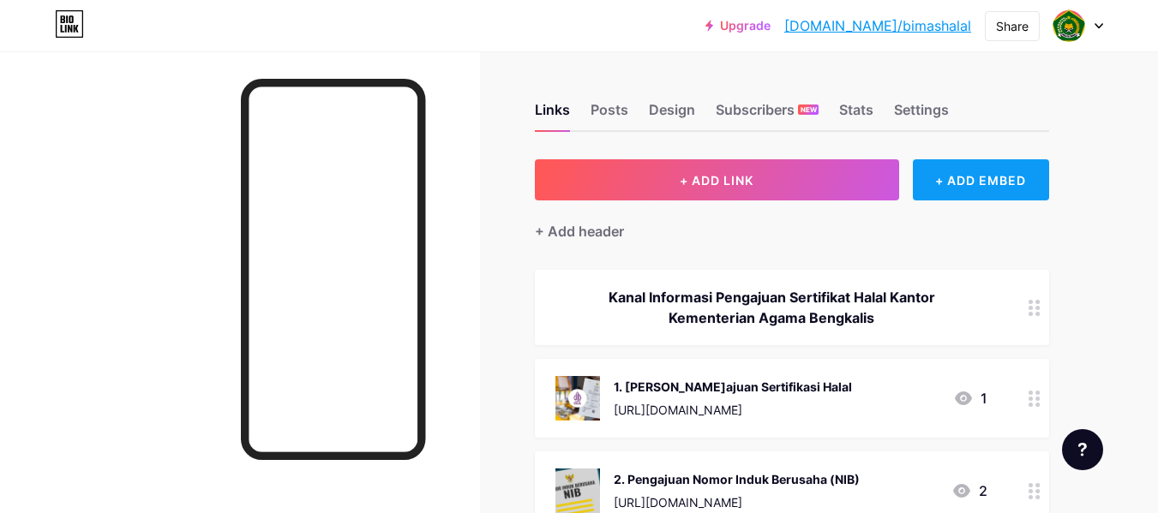
click at [992, 193] on div "+ ADD EMBED" at bounding box center [981, 179] width 136 height 41
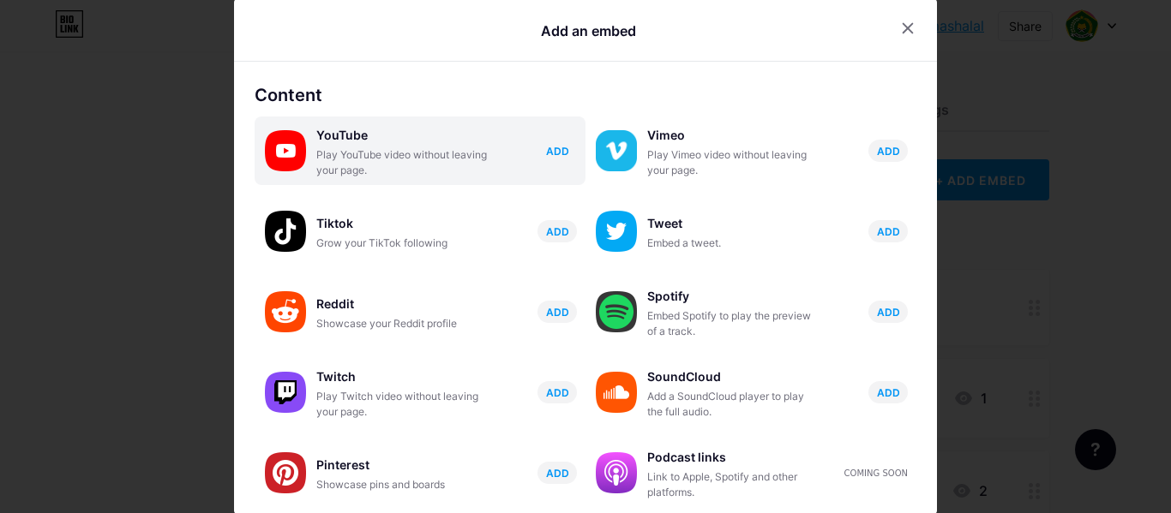
click at [555, 154] on span "ADD" at bounding box center [557, 151] width 23 height 15
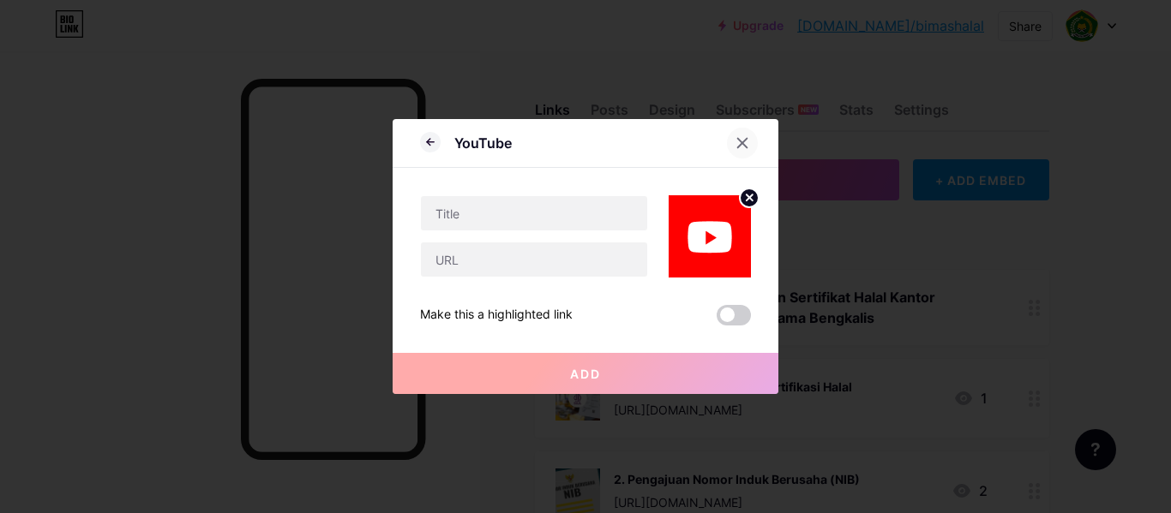
click at [738, 147] on icon at bounding box center [742, 143] width 14 height 14
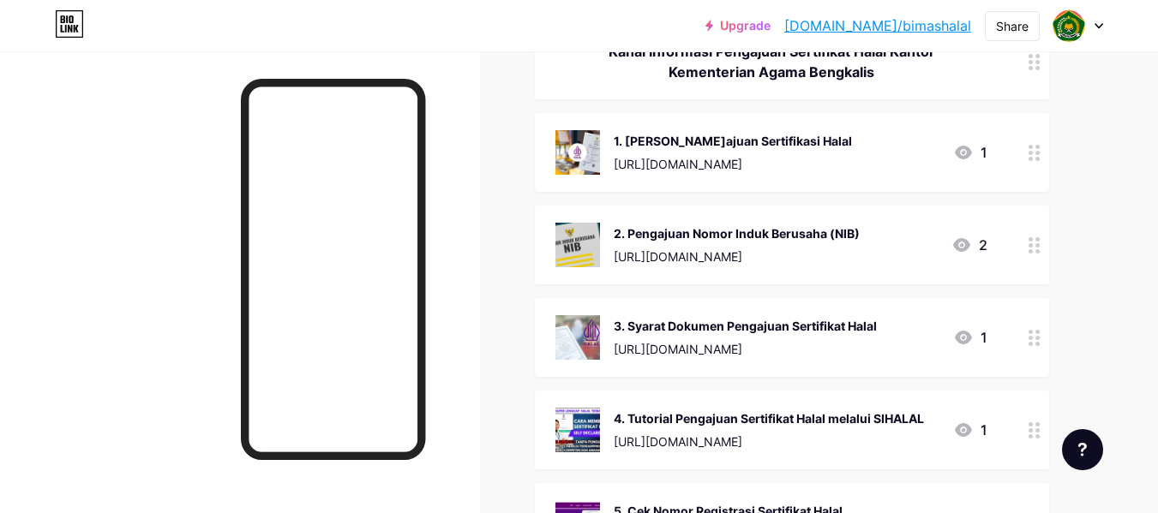
scroll to position [266, 0]
